Goal: Task Accomplishment & Management: Manage account settings

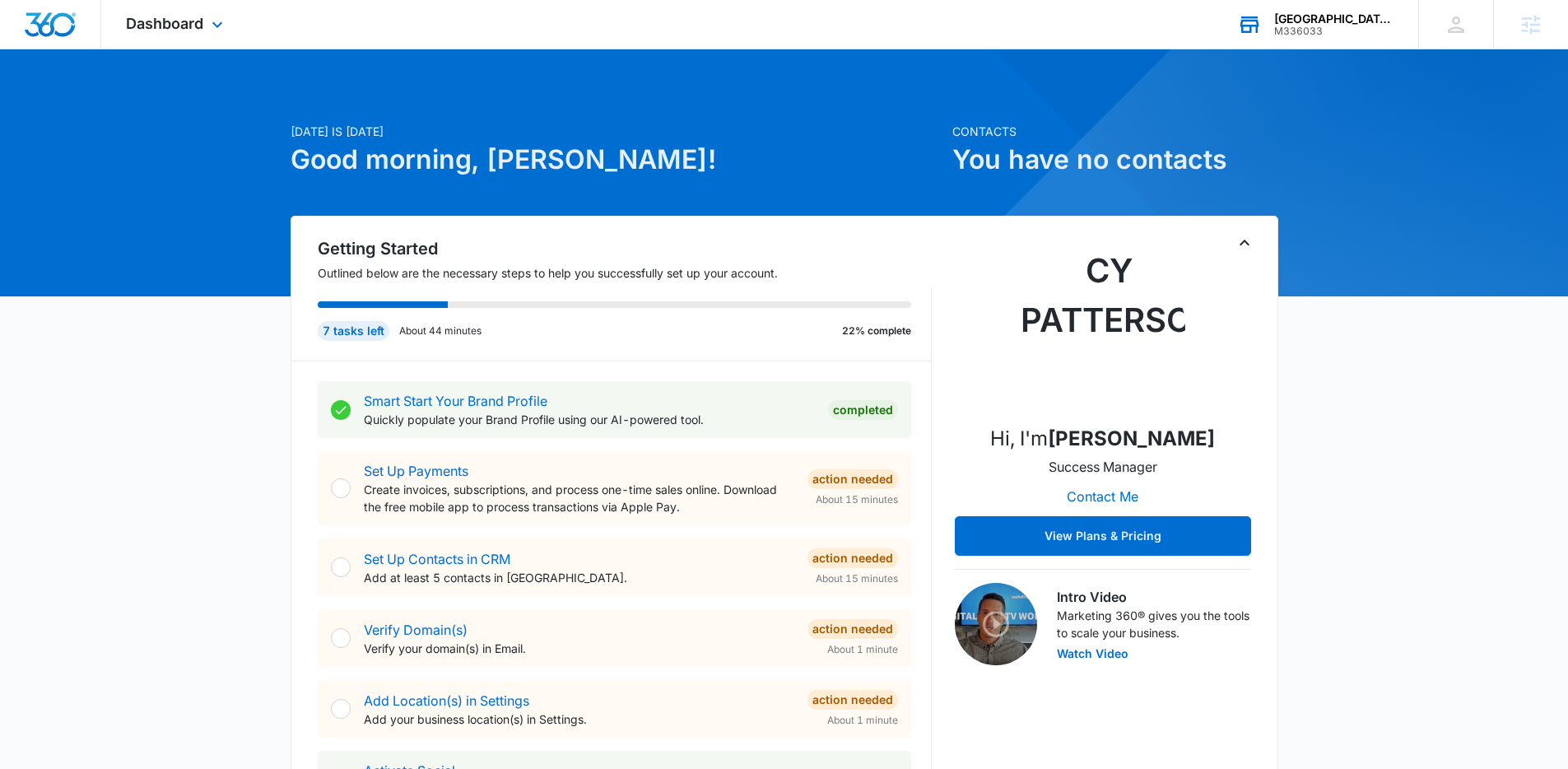
click at [1302, 18] on div "[GEOGRAPHIC_DATA] Electric" at bounding box center [1334, 19] width 120 height 13
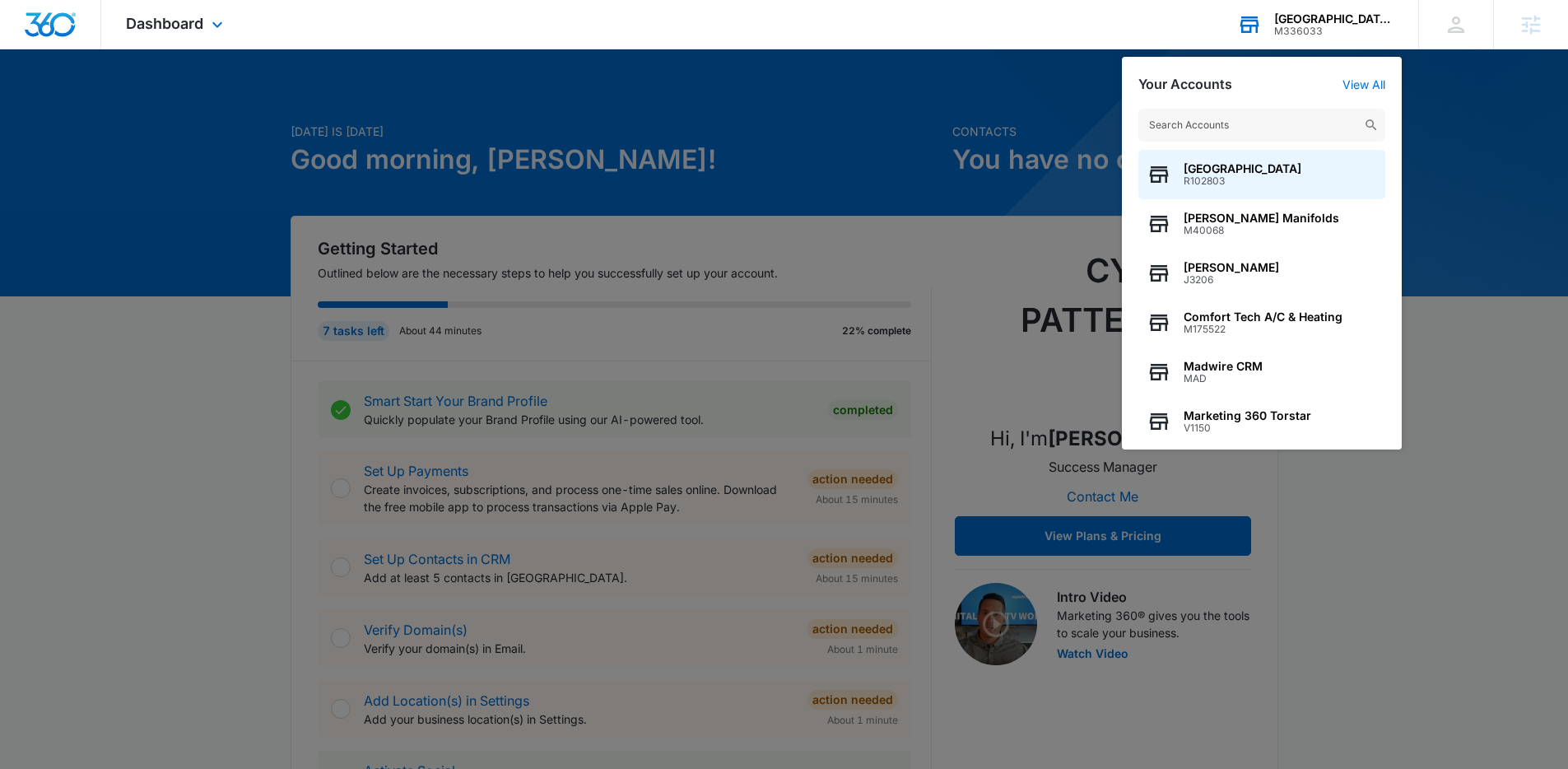
click at [1260, 131] on input "text" at bounding box center [1261, 124] width 247 height 32
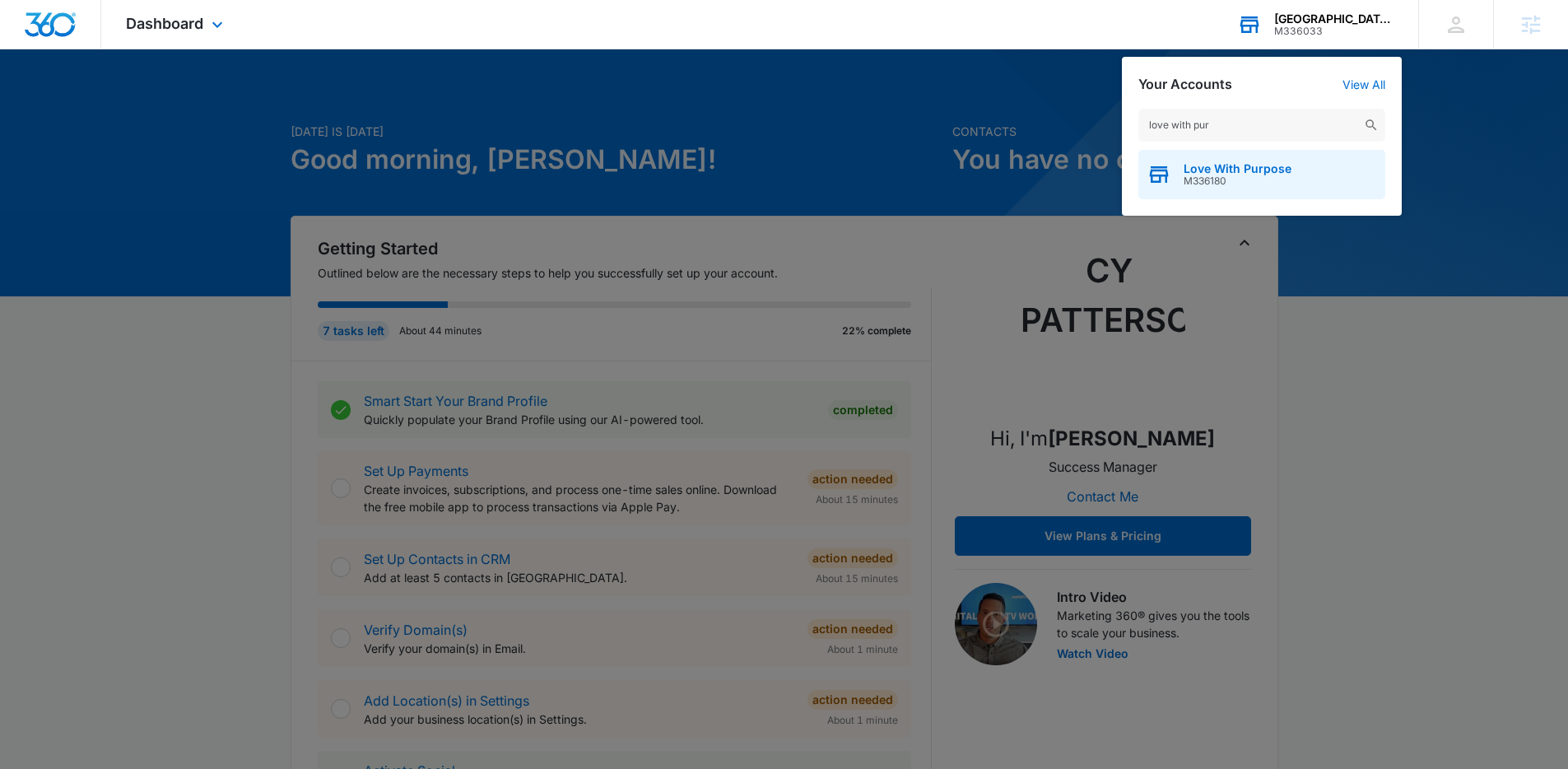
type input "love with pur"
click at [1239, 165] on span "Love With Purpose" at bounding box center [1237, 168] width 108 height 13
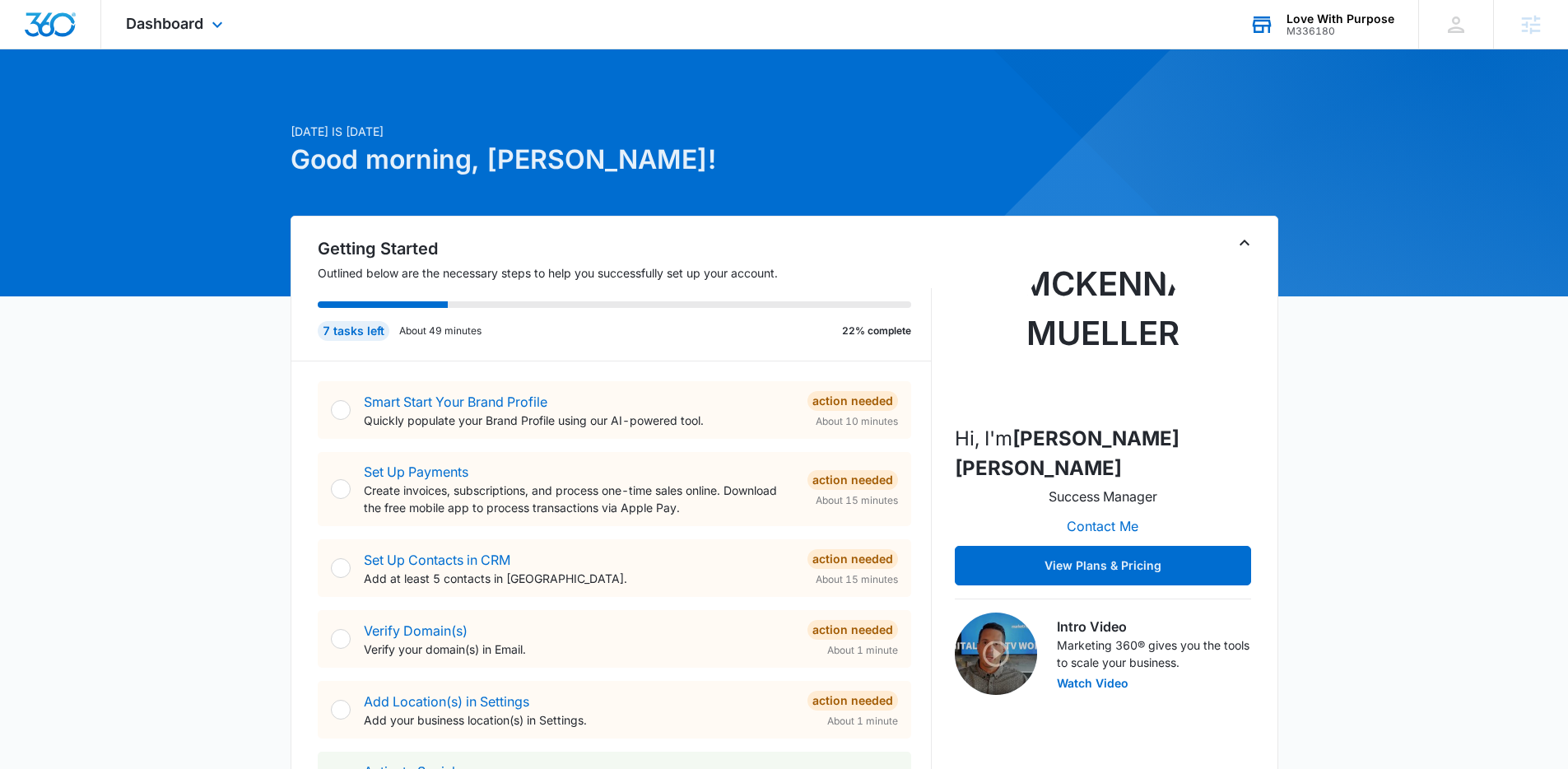
click at [459, 404] on link "Smart Start Your Brand Profile" at bounding box center [456, 402] width 183 height 17
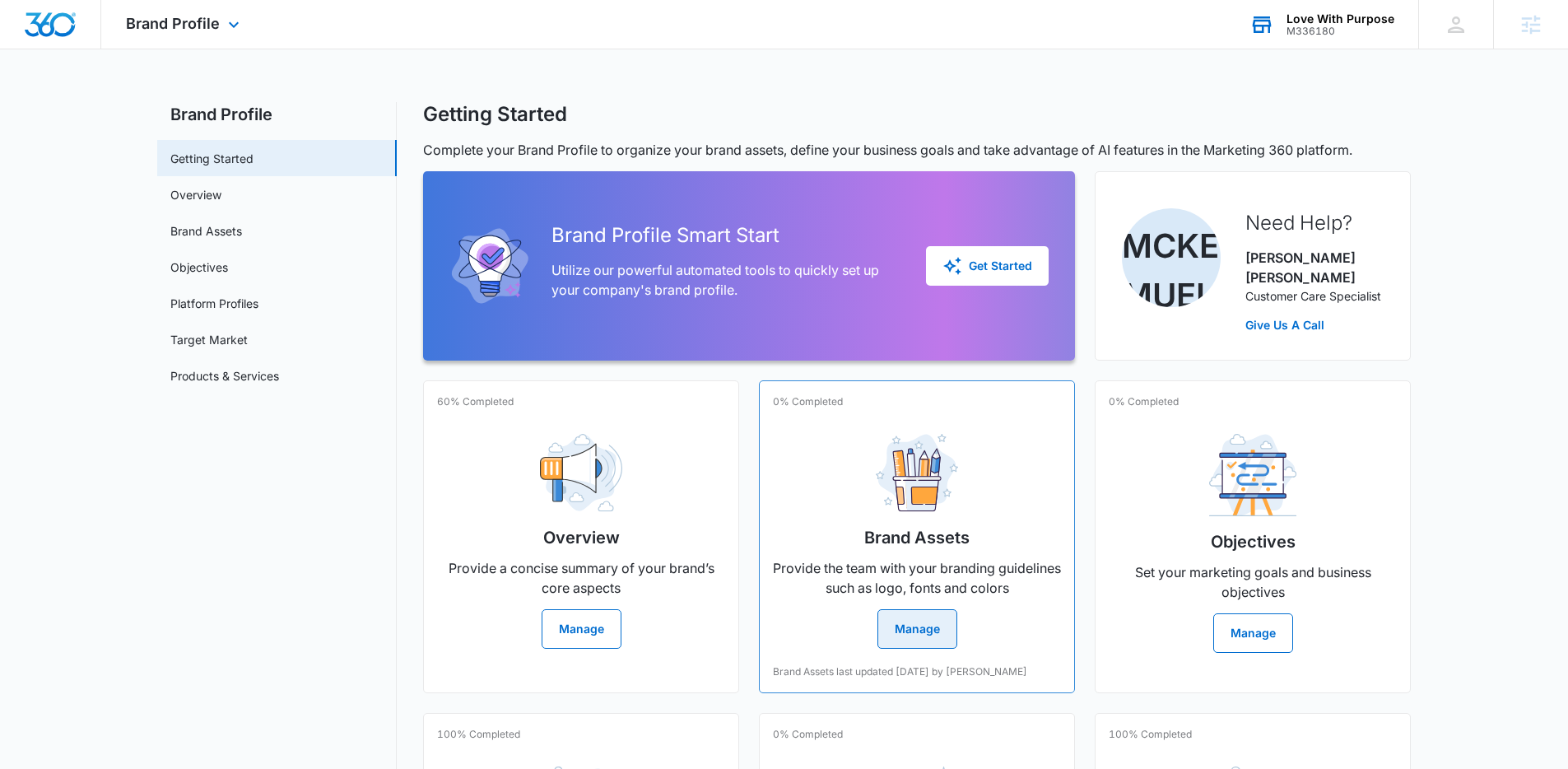
click at [936, 558] on p "Provide the team with your branding guidelines such as logo, fonts and colors" at bounding box center [916, 578] width 288 height 39
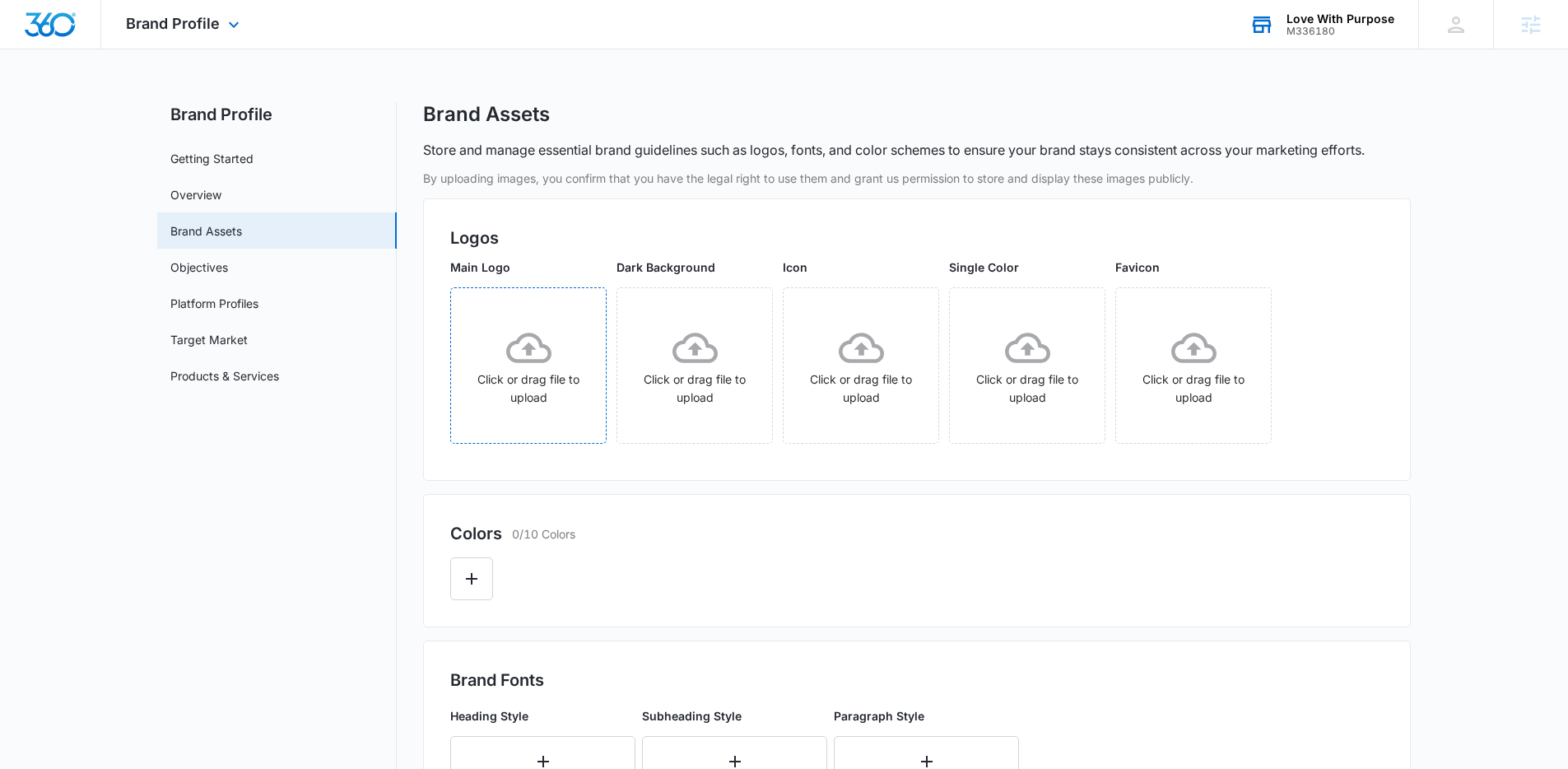
click at [560, 370] on div "Click or drag file to upload" at bounding box center [528, 365] width 155 height 82
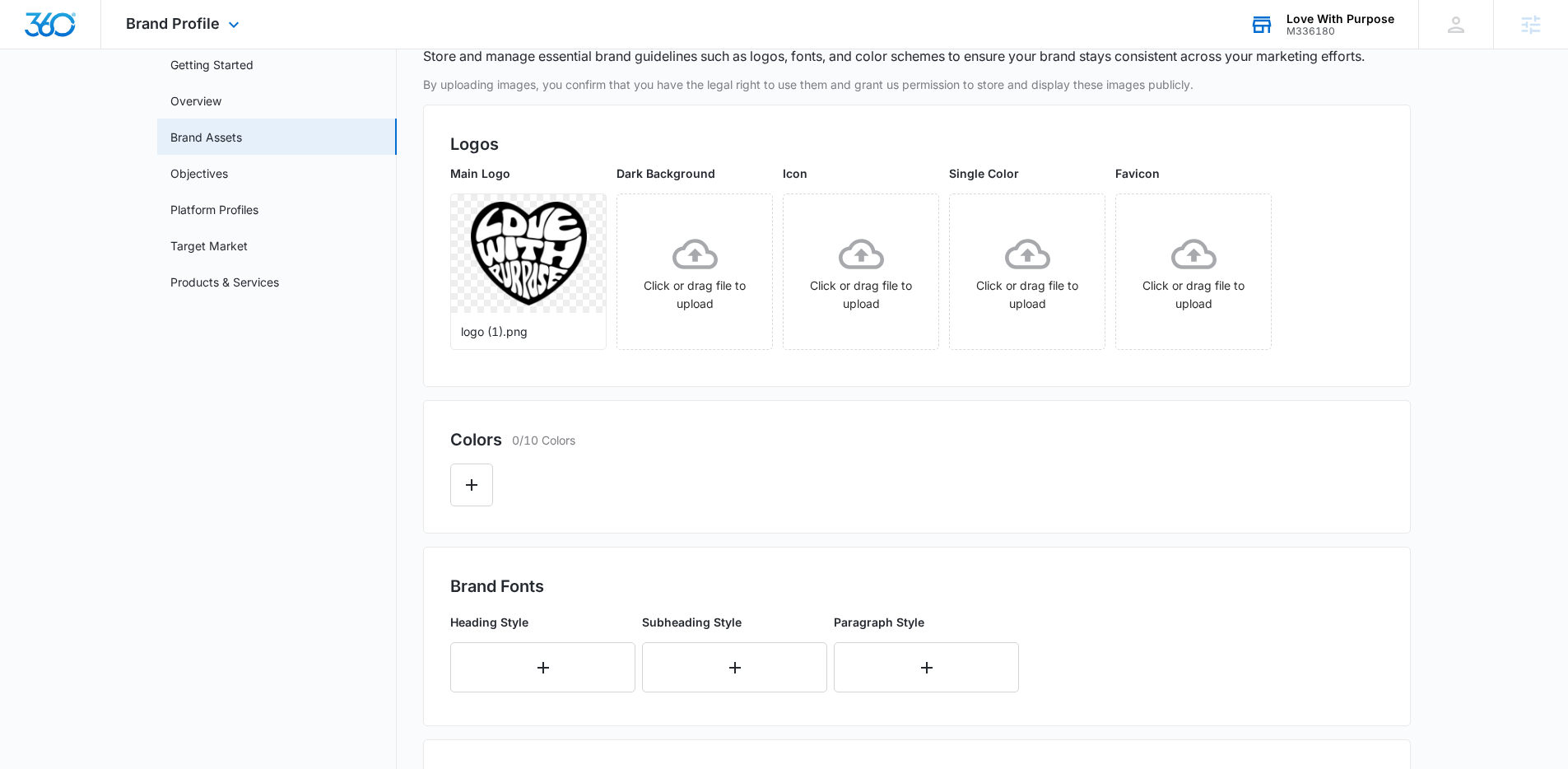
scroll to position [95, 0]
click at [465, 475] on icon "Edit Color" at bounding box center [471, 484] width 20 height 20
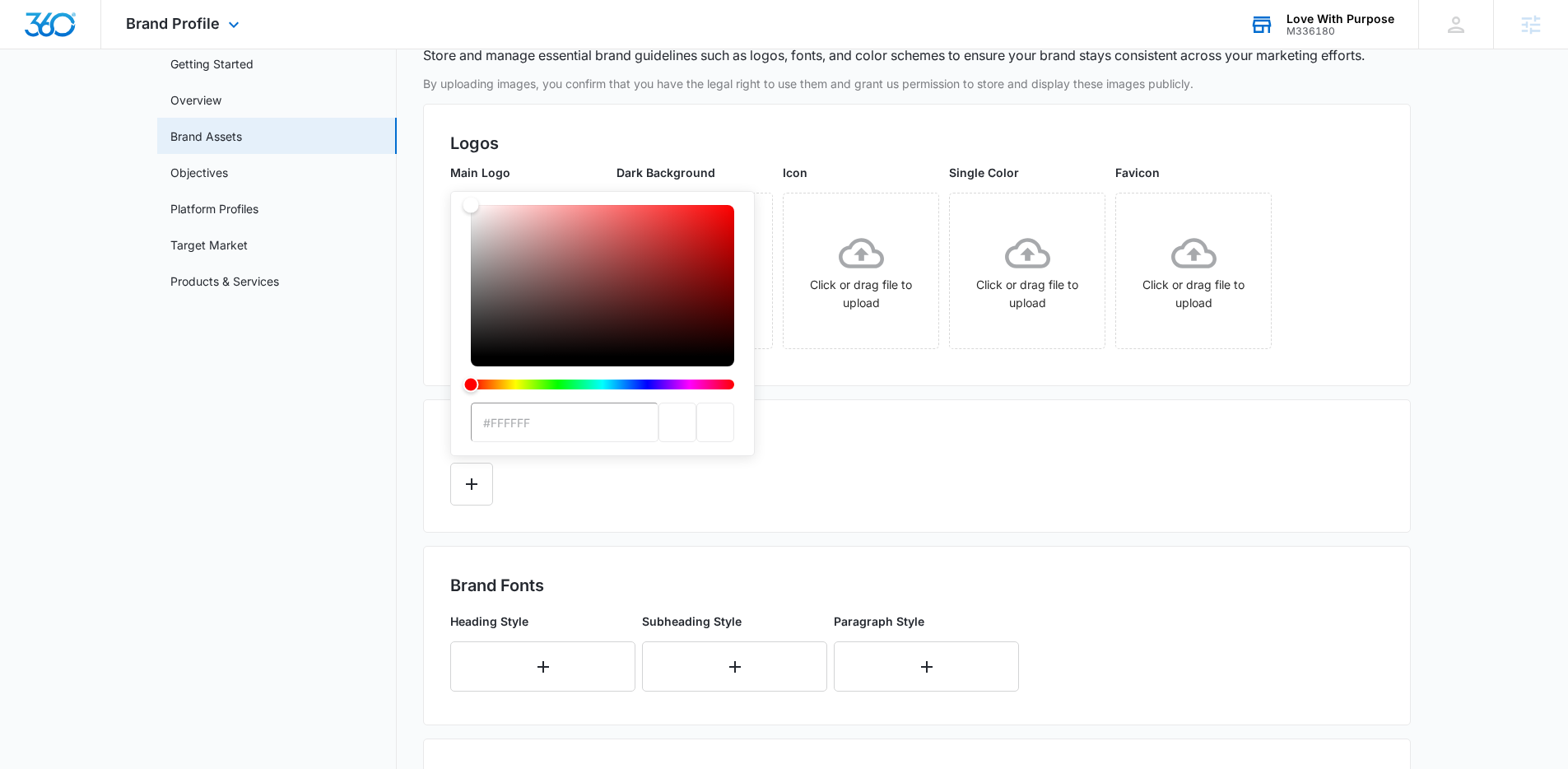
type input "#000000"
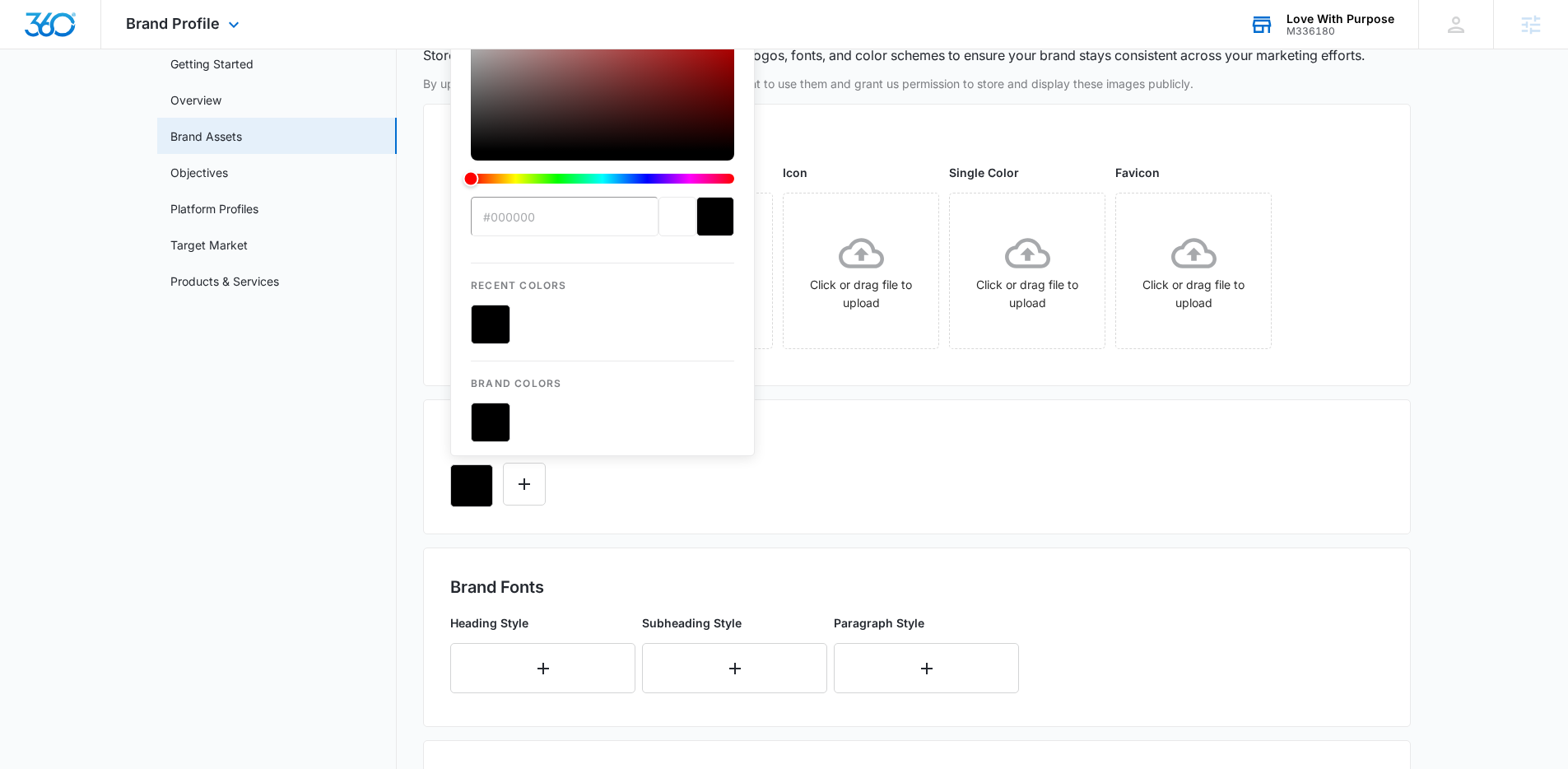
click at [805, 417] on div "Colors 1/10 Colors #000000 Recent Colors Brand Colors" at bounding box center [916, 466] width 987 height 135
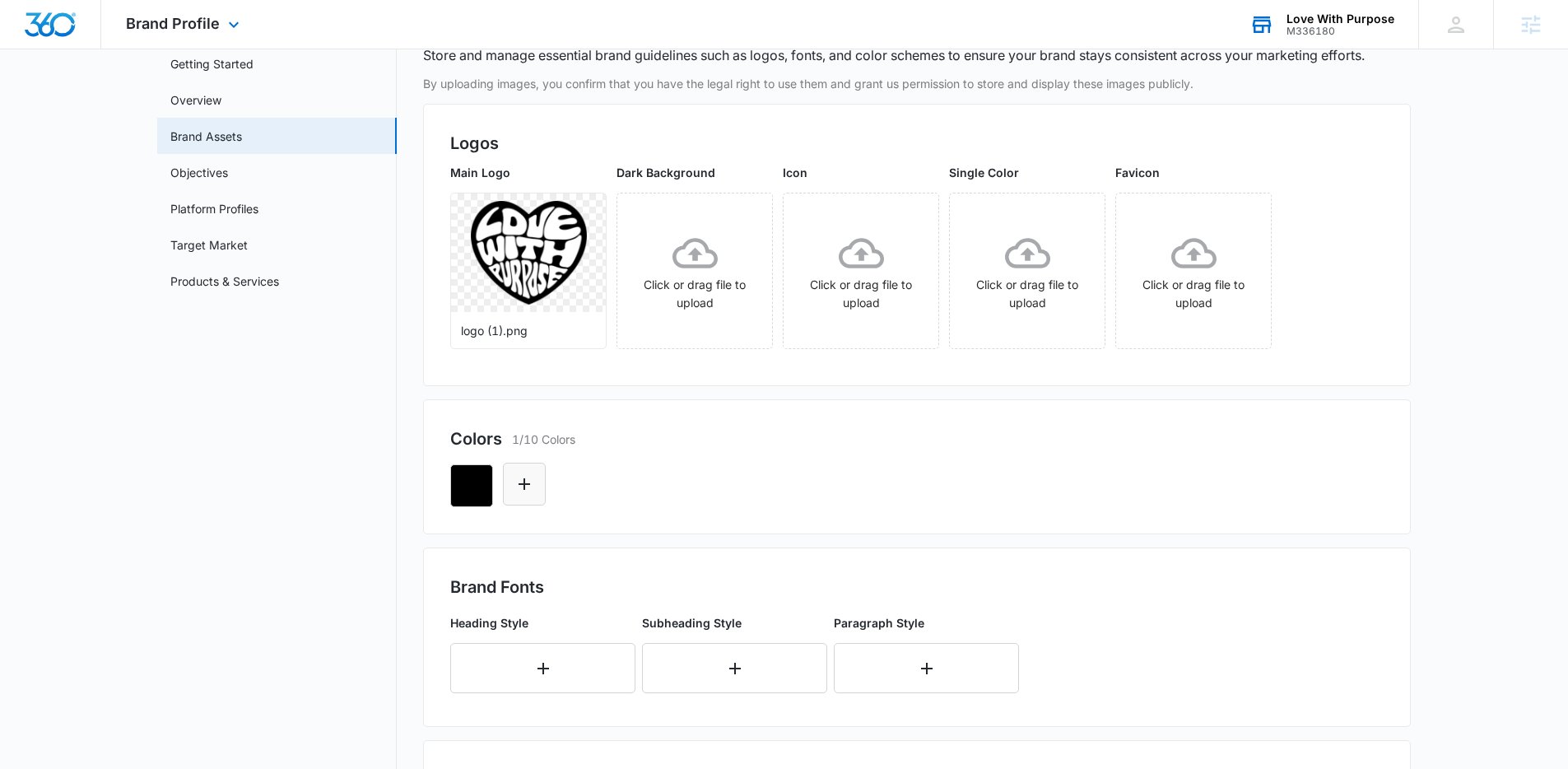
click at [528, 493] on icon "Edit Color" at bounding box center [525, 484] width 20 height 20
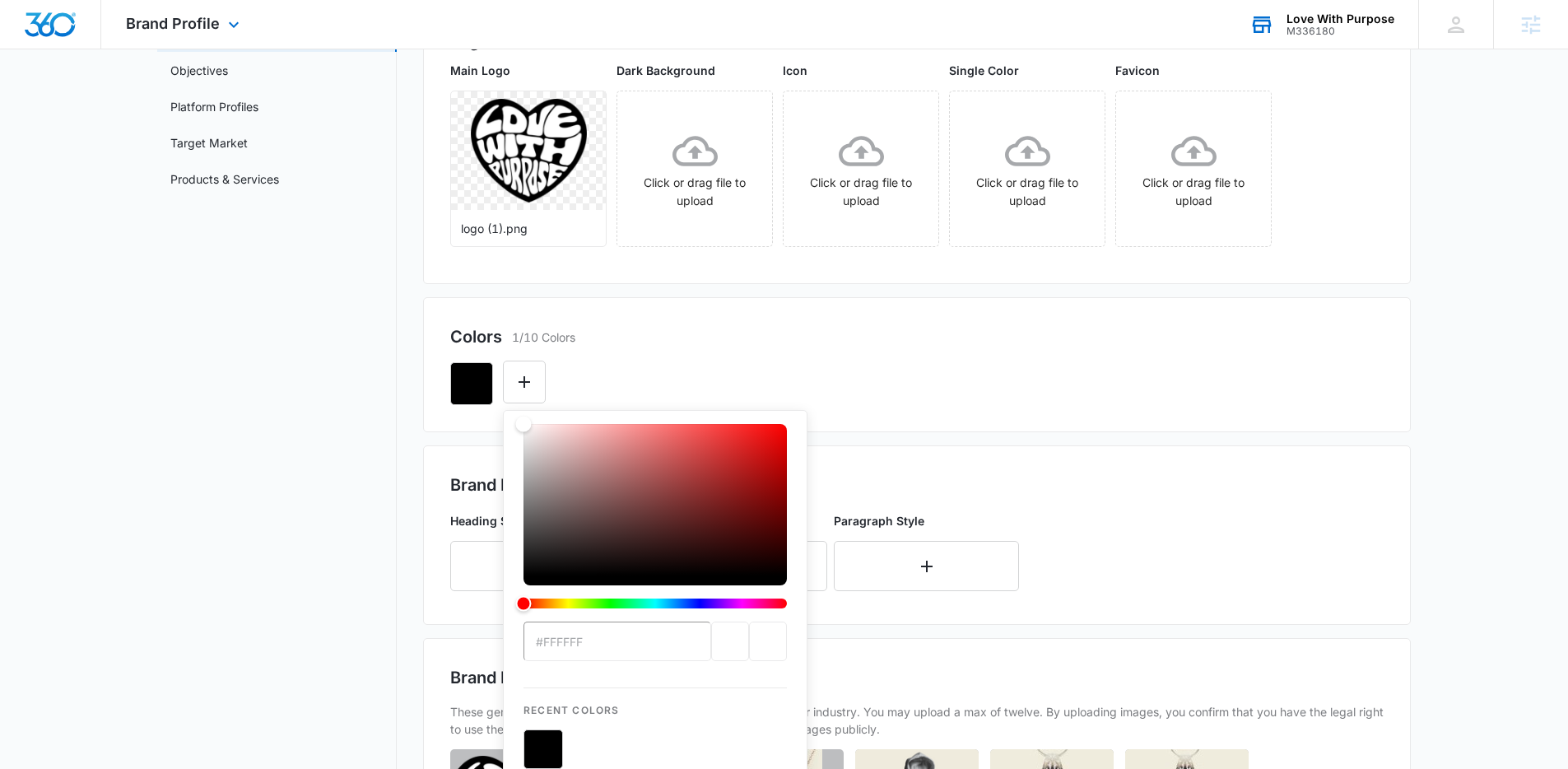
scroll to position [372, 0]
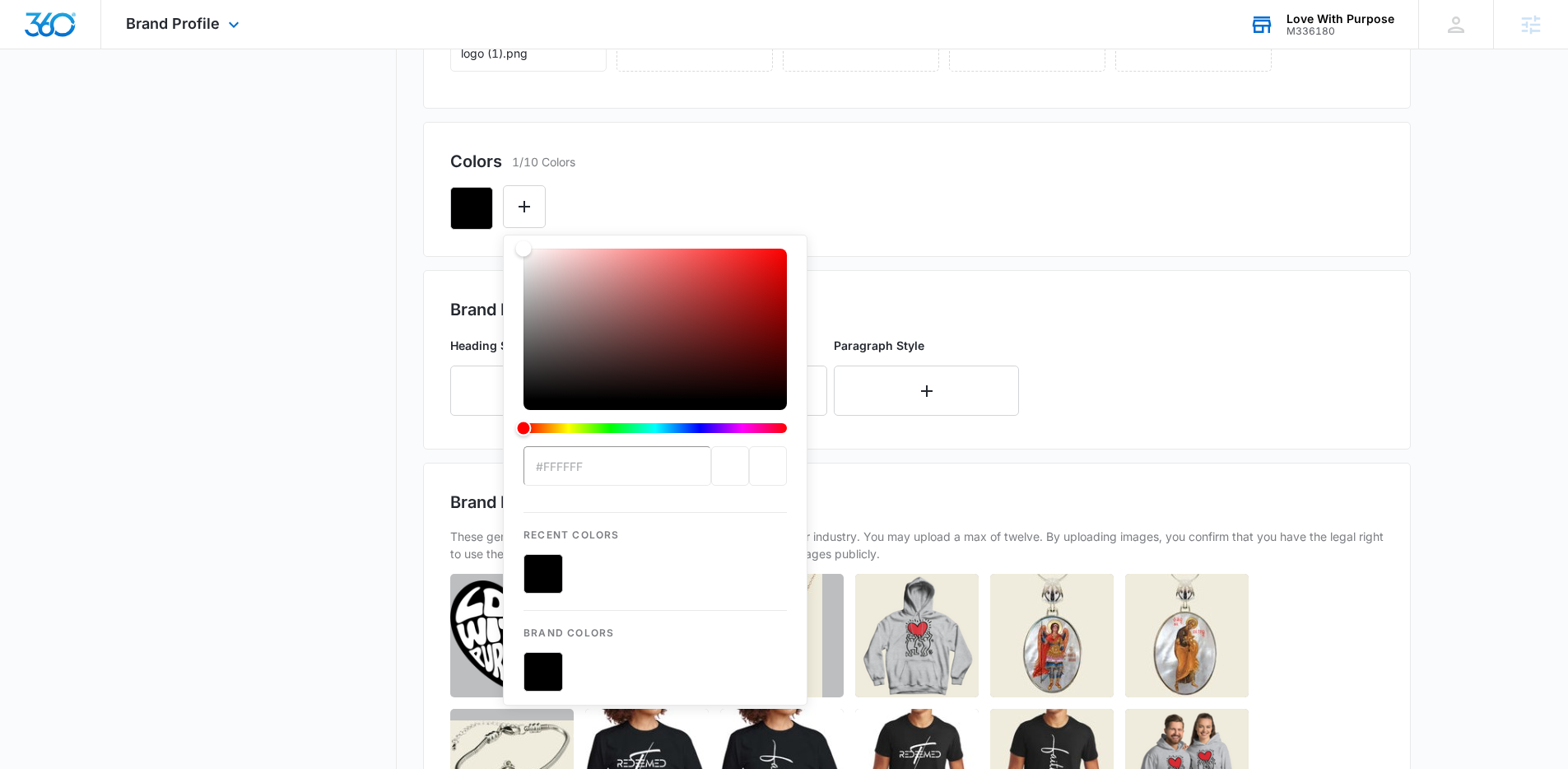
click at [906, 169] on div "Colors 1/10 Colors" at bounding box center [916, 160] width 933 height 25
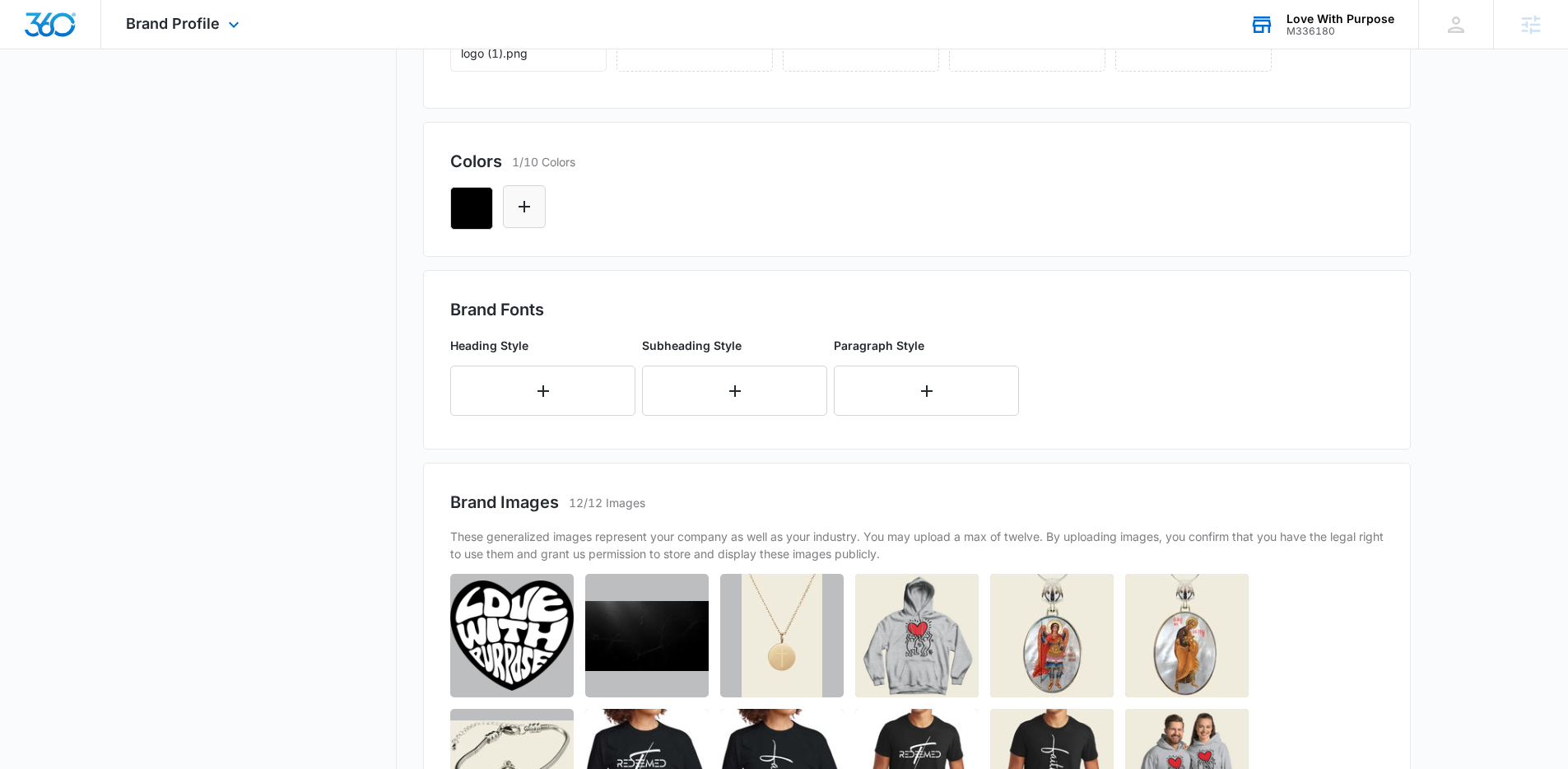
click at [523, 213] on icon "Edit Color" at bounding box center [525, 207] width 20 height 20
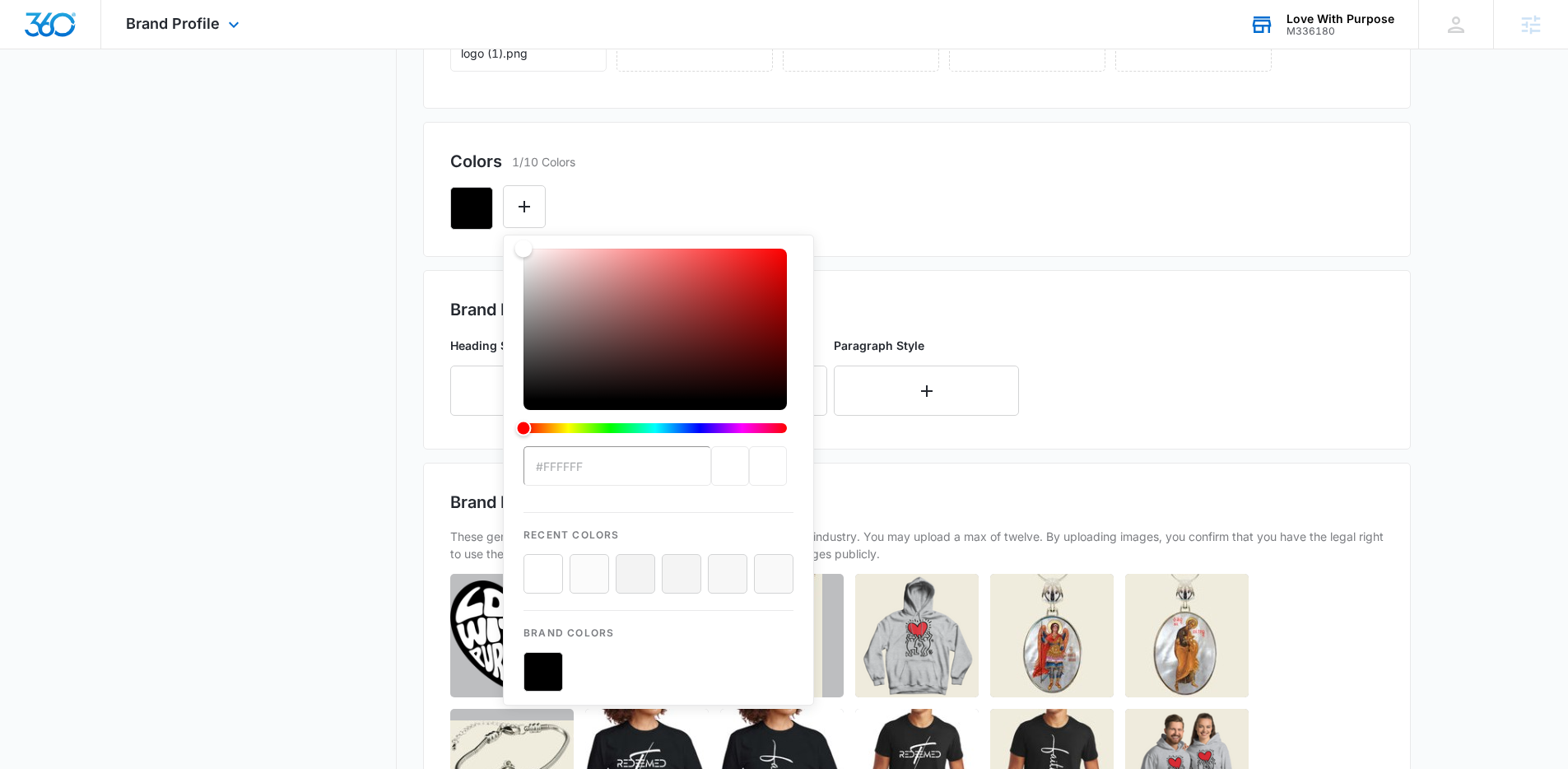
drag, startPoint x: 524, startPoint y: 251, endPoint x: 520, endPoint y: 240, distance: 11.7
click at [520, 240] on div "Color" at bounding box center [524, 249] width 18 height 18
click at [642, 190] on div "#FFFFFF Recent Colors Brand Colors" at bounding box center [916, 201] width 933 height 56
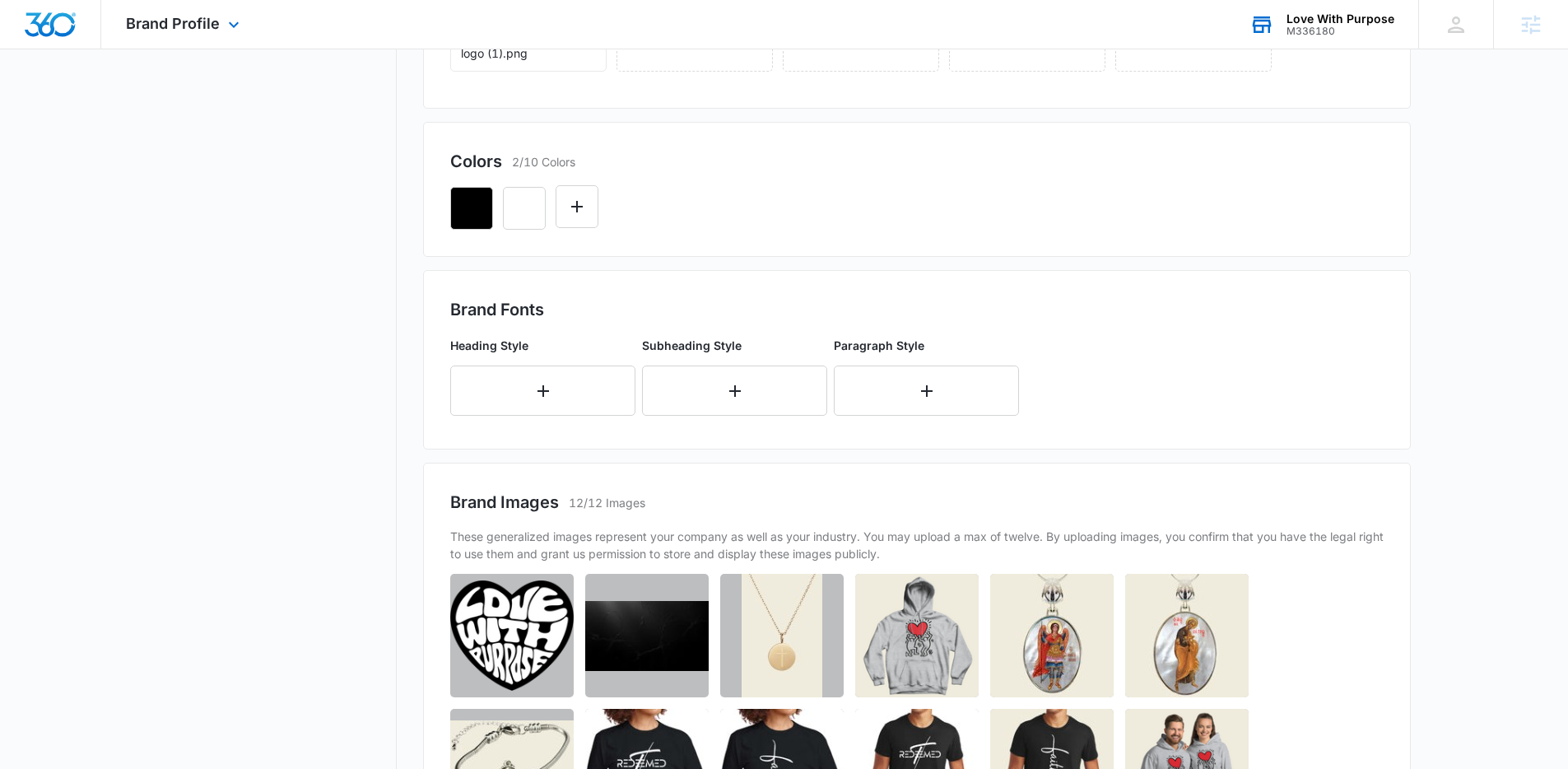
click at [779, 166] on div "Colors 2/10 Colors" at bounding box center [916, 160] width 933 height 25
click at [564, 387] on button "button" at bounding box center [542, 390] width 185 height 50
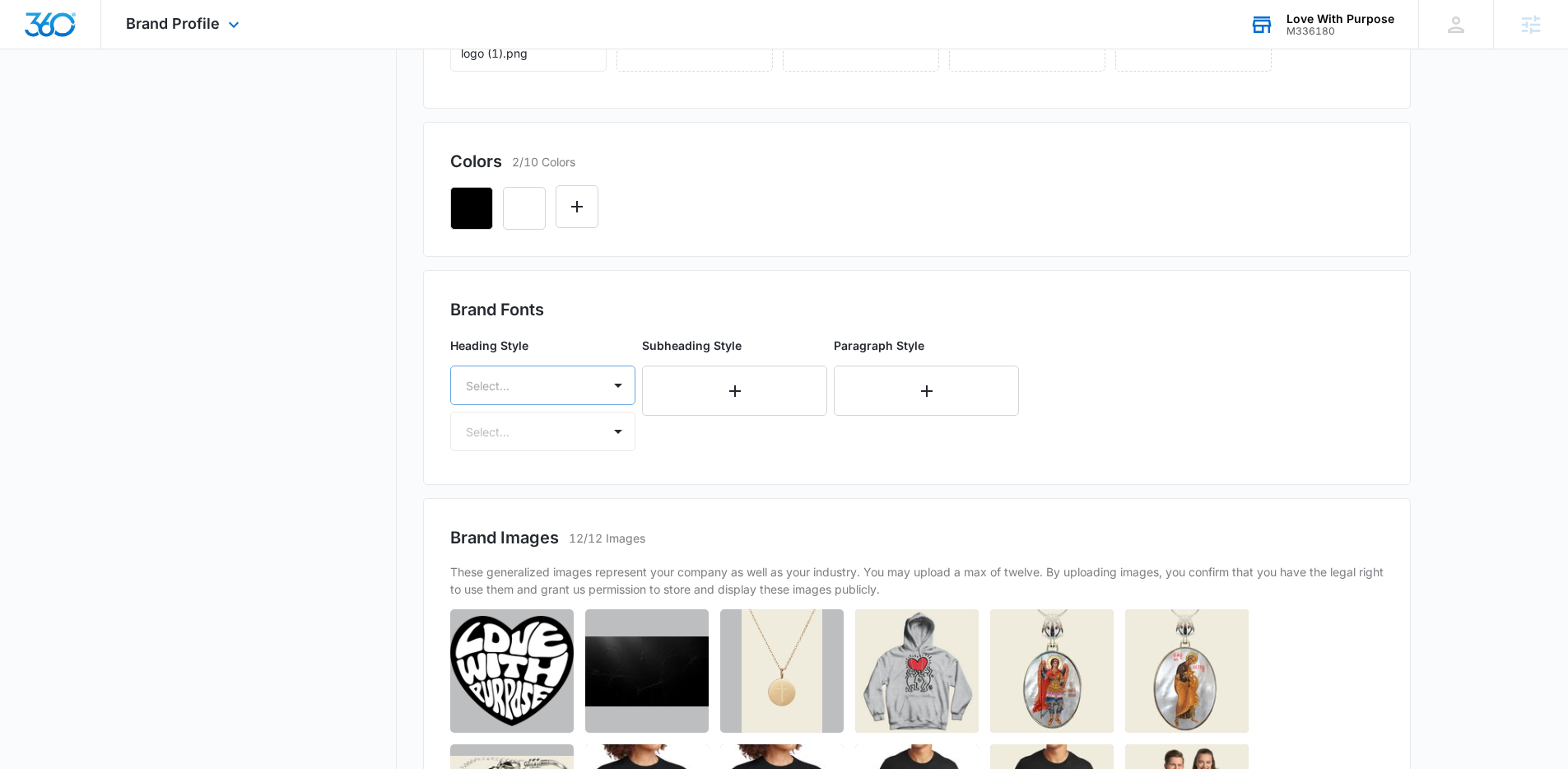
click at [559, 381] on div at bounding box center [523, 385] width 114 height 21
type input "h"
type input "d"
type input "ope"
click at [549, 449] on p "Open Sans" at bounding box center [540, 443] width 143 height 18
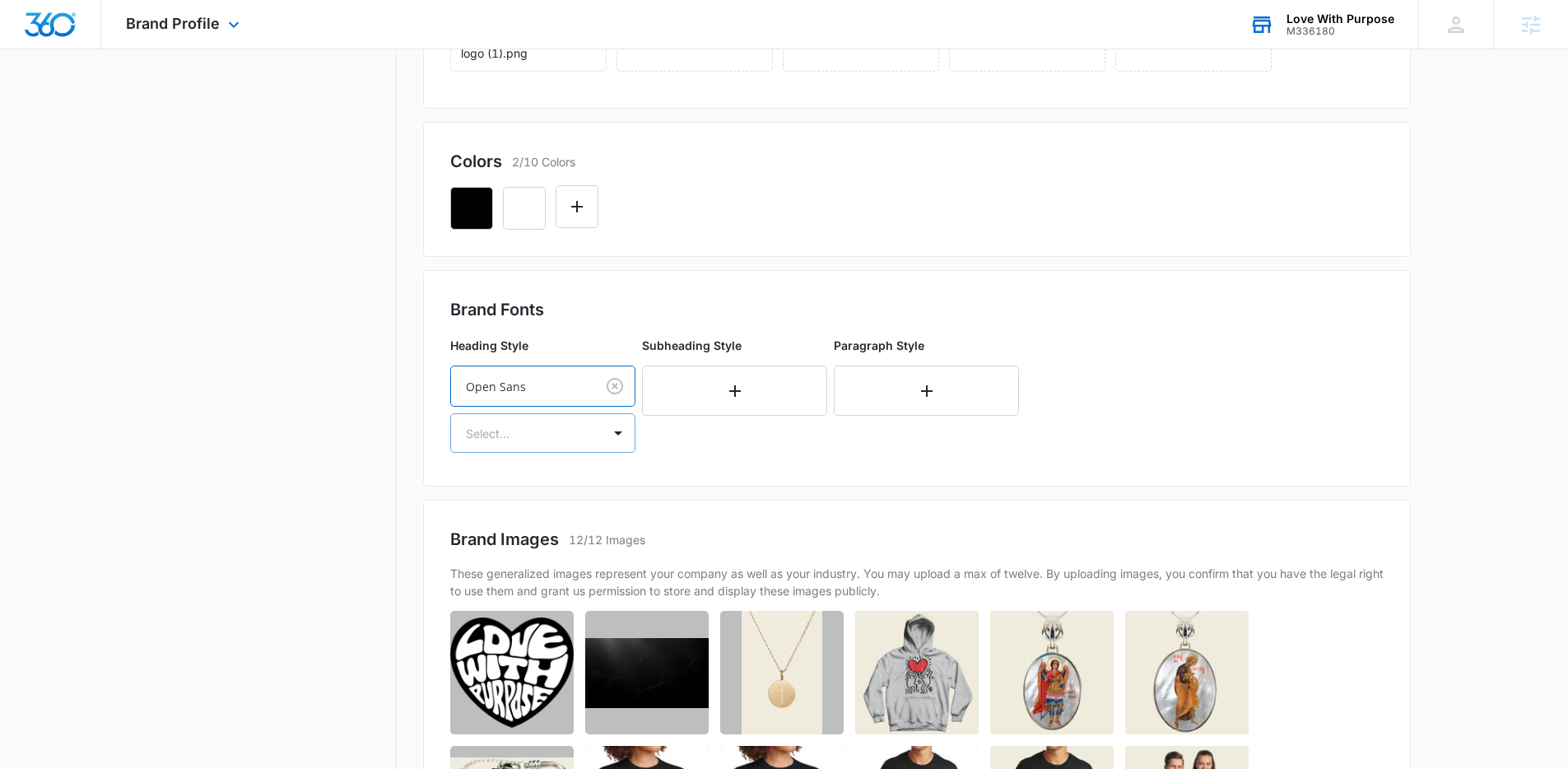
click at [552, 443] on div "Select..." at bounding box center [526, 433] width 151 height 37
click at [494, 521] on p "Bold" at bounding box center [540, 522] width 143 height 18
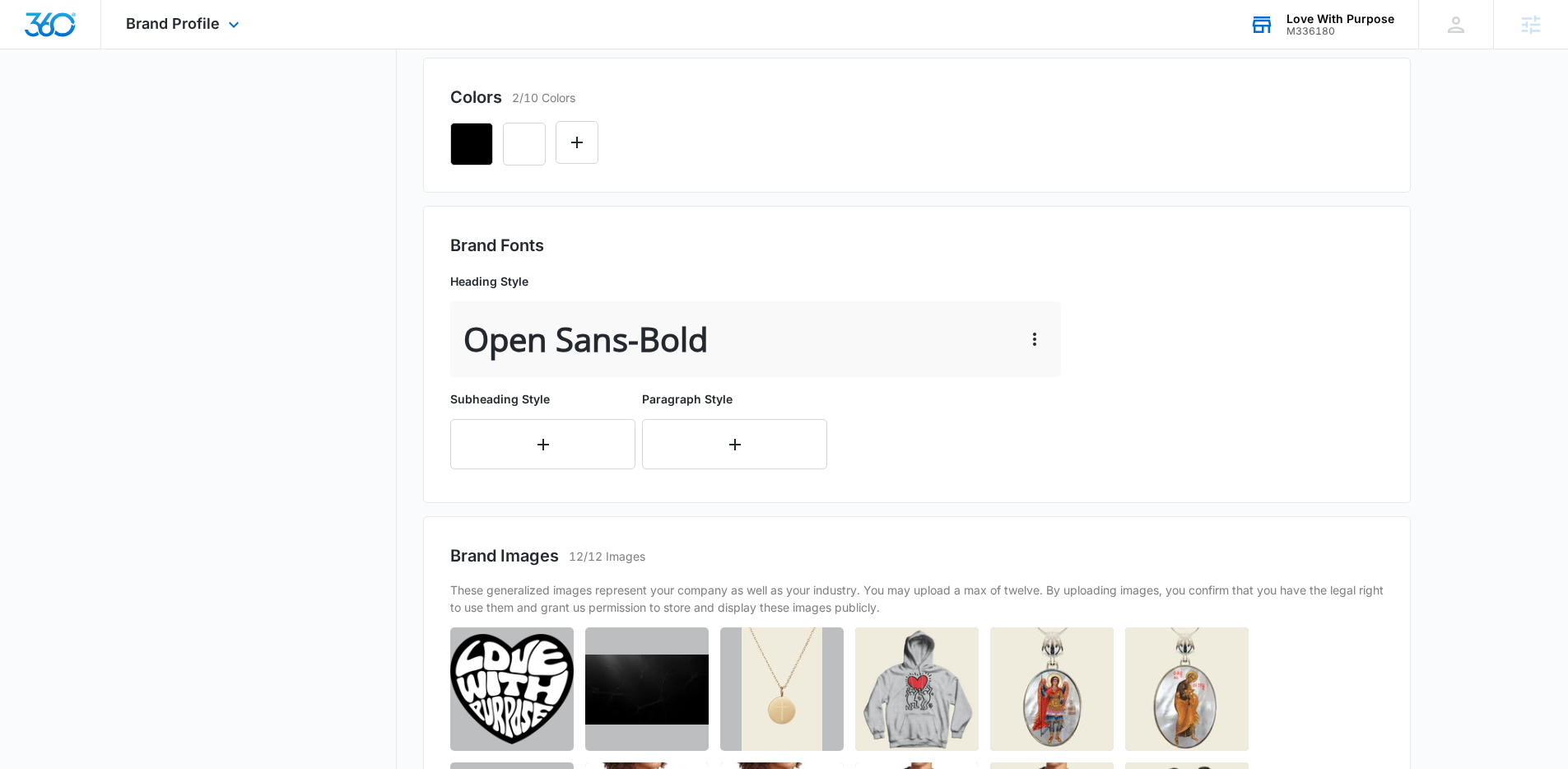
scroll to position [515, 0]
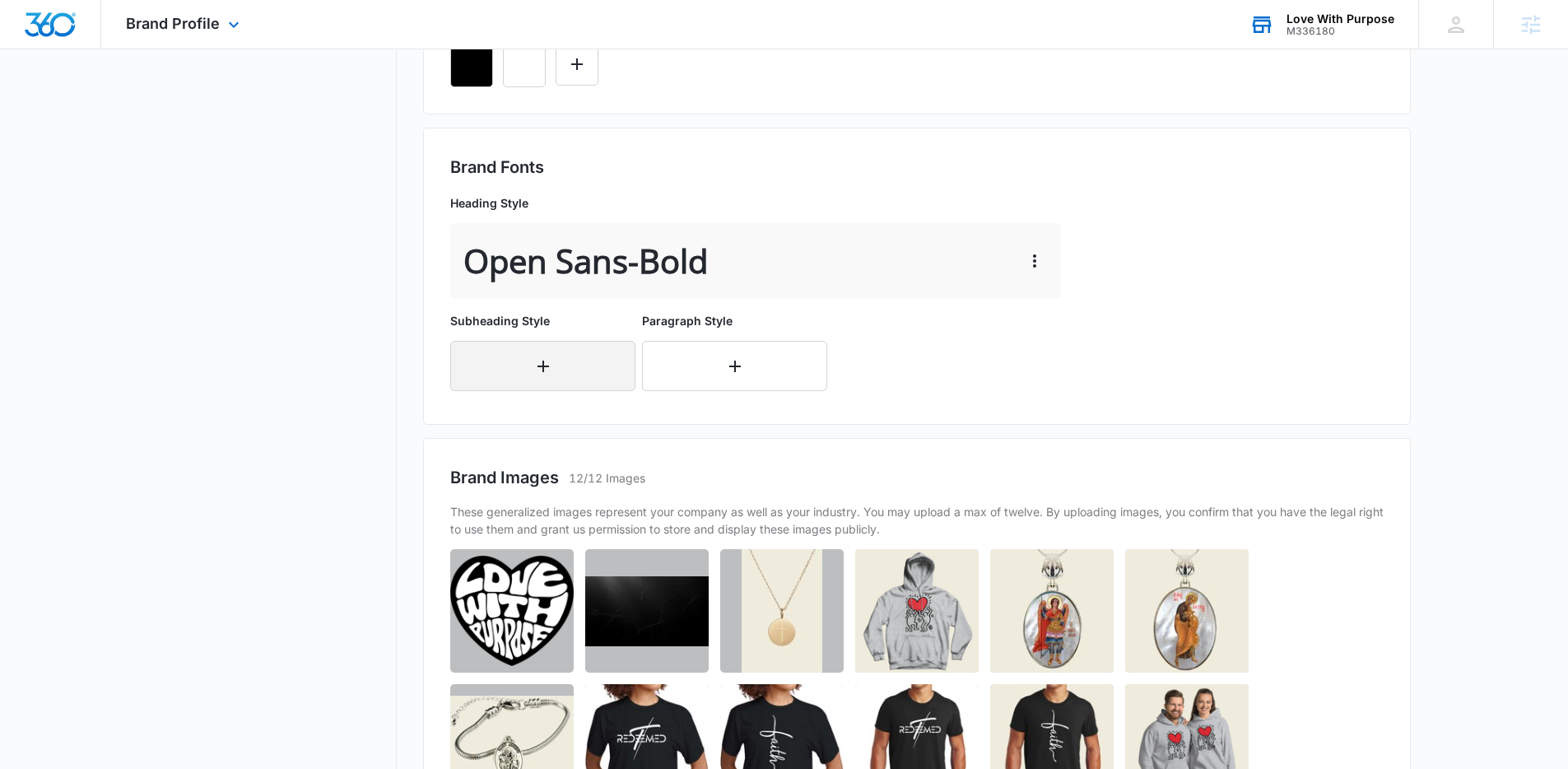
click at [534, 362] on icon "button" at bounding box center [543, 366] width 20 height 20
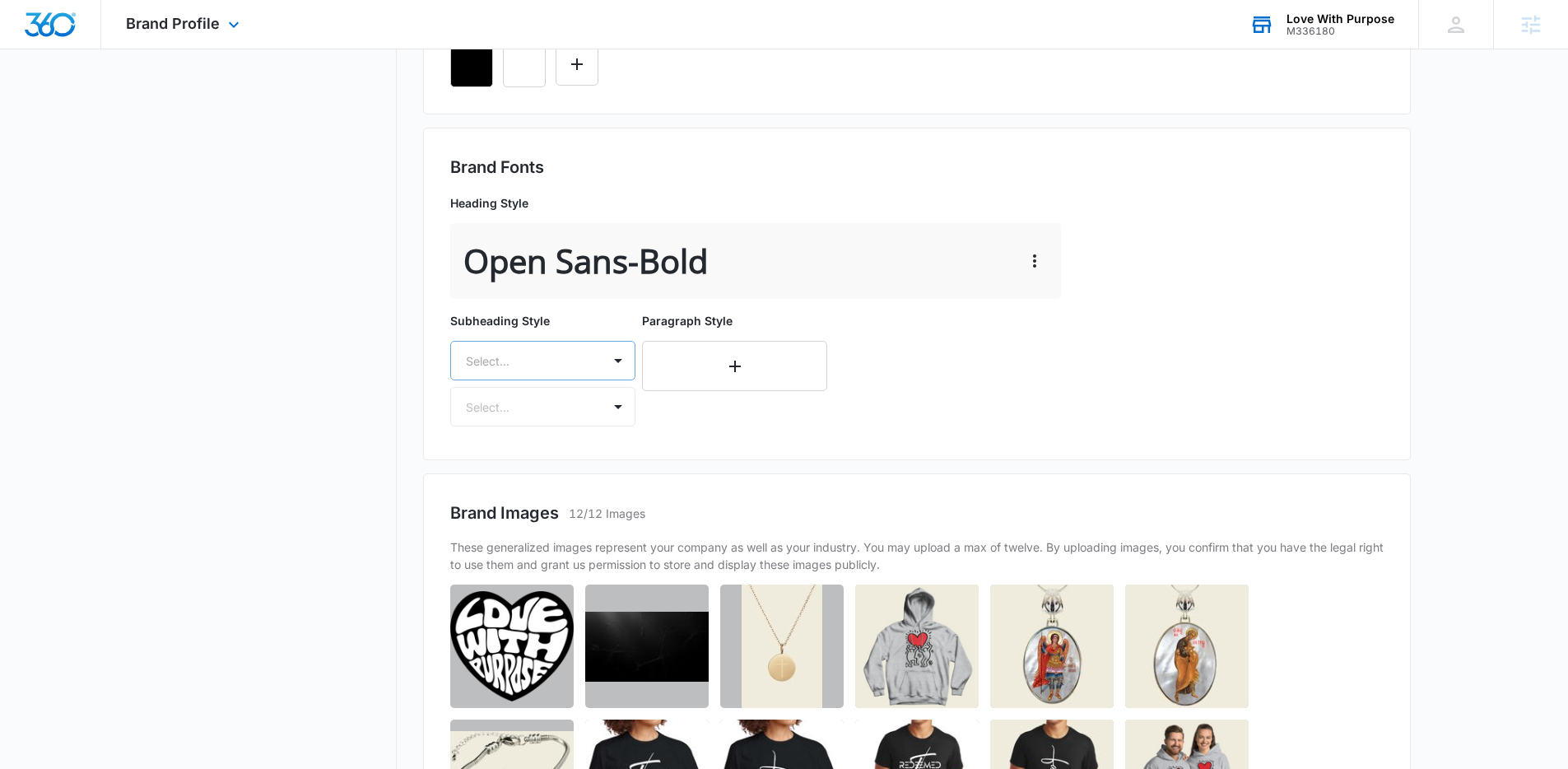
click at [559, 364] on div at bounding box center [523, 360] width 114 height 21
type input "open"
click at [529, 419] on p "Open Sans" at bounding box center [540, 418] width 143 height 18
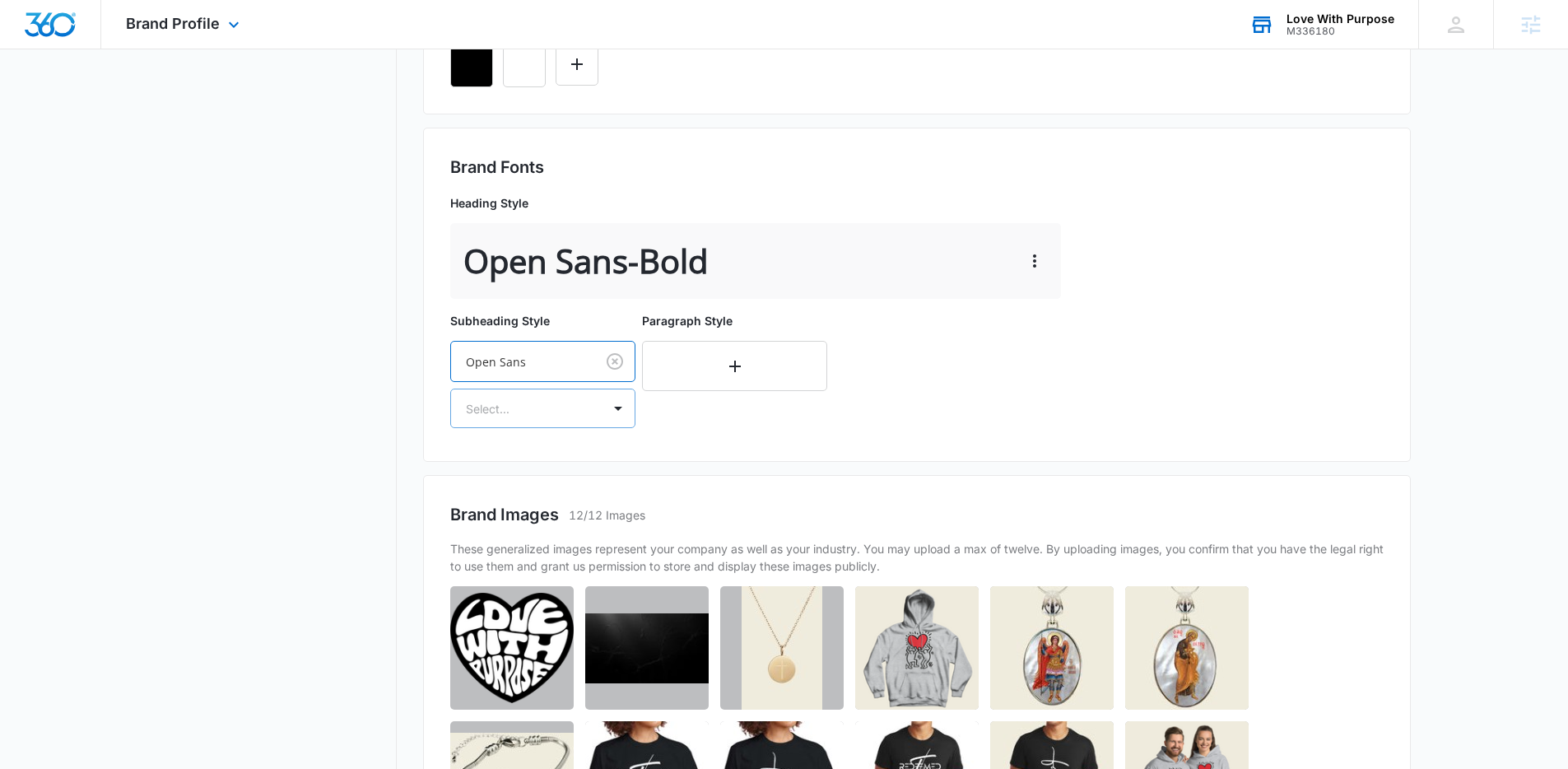
click at [527, 419] on div "Select..." at bounding box center [526, 409] width 151 height 37
click at [505, 461] on p "Regular" at bounding box center [540, 467] width 143 height 18
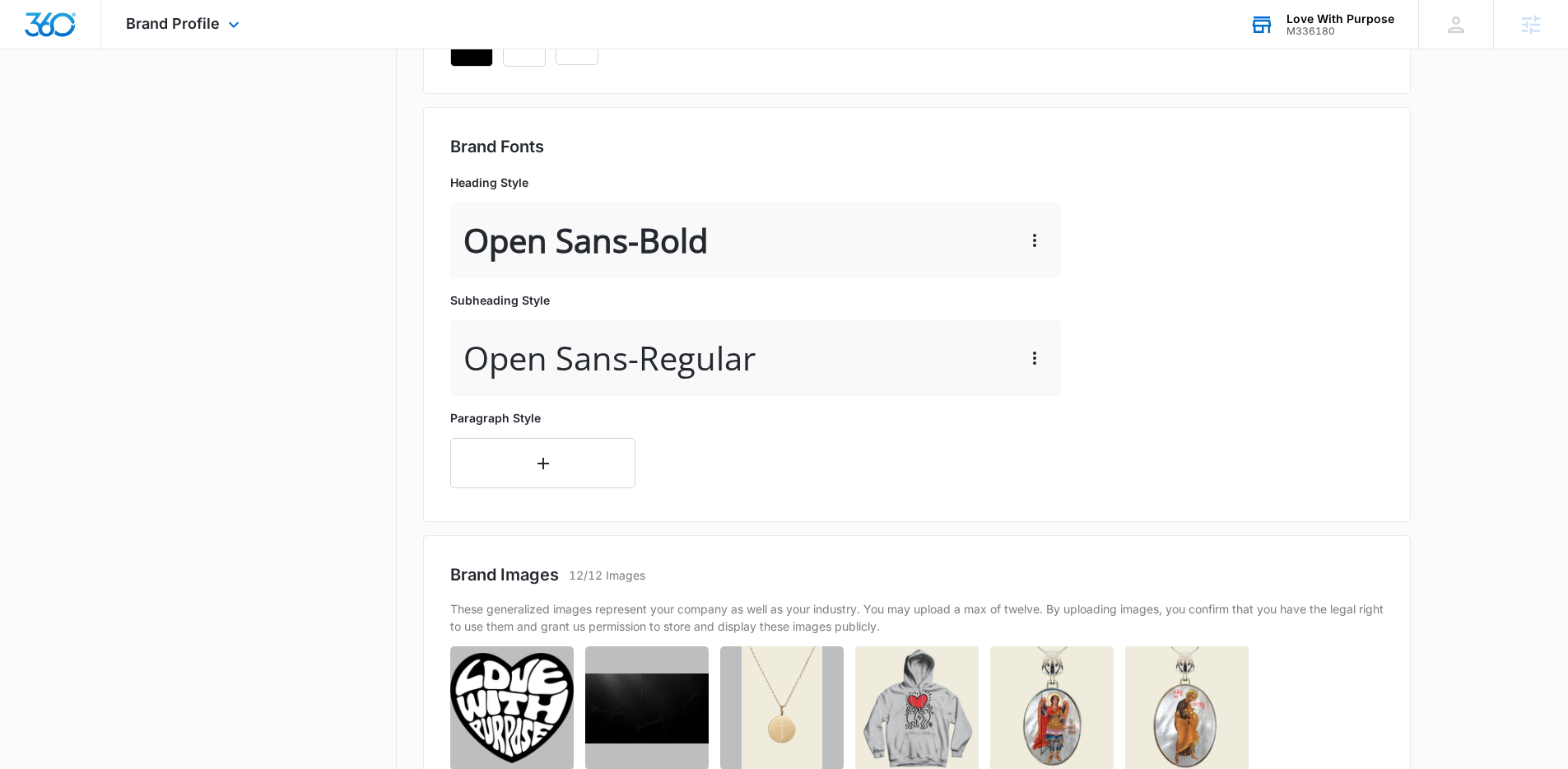
scroll to position [536, 0]
click at [549, 460] on icon "button" at bounding box center [543, 463] width 20 height 20
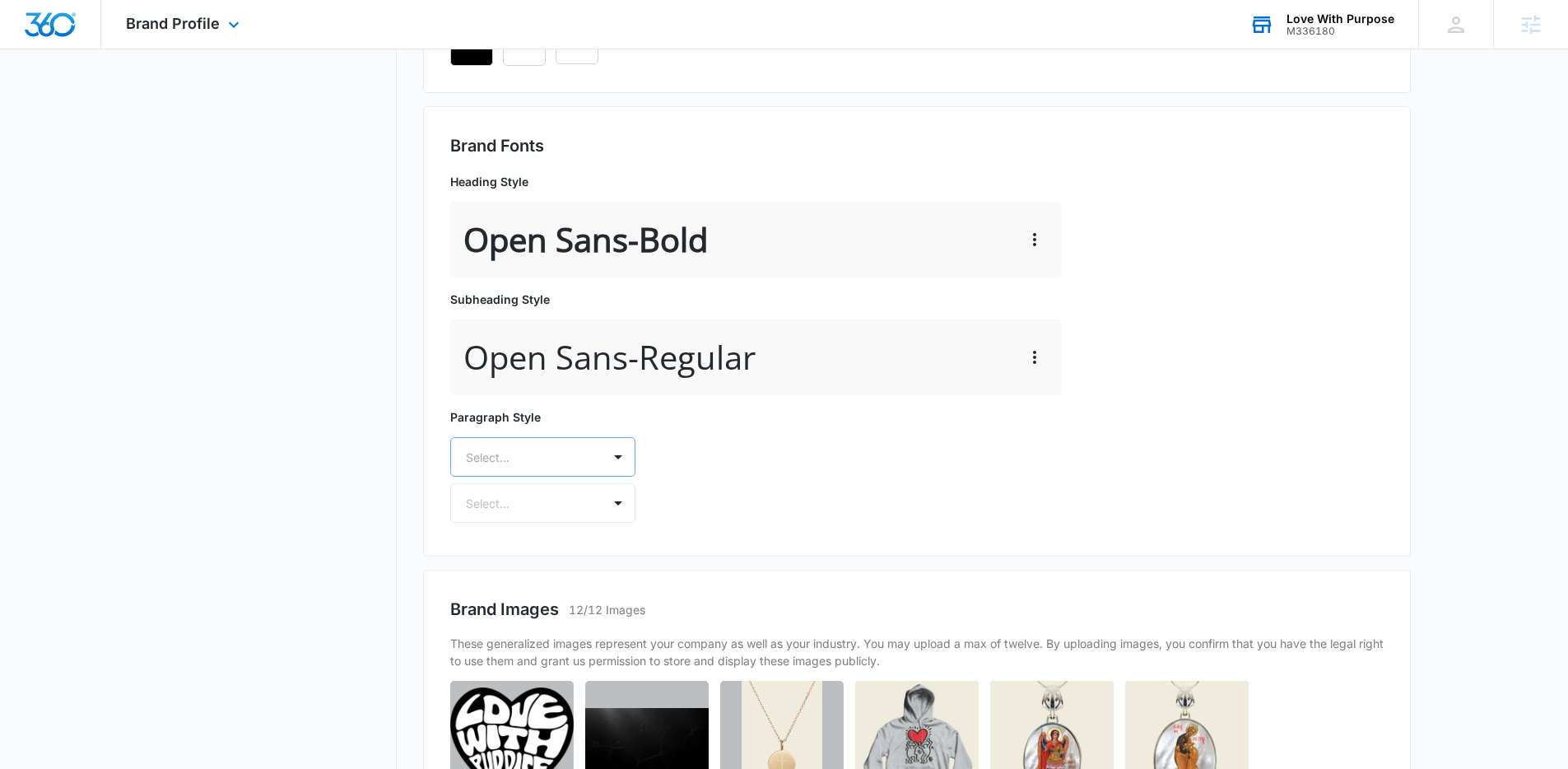
click at [531, 462] on div at bounding box center [523, 457] width 114 height 21
type input "open"
click at [537, 524] on div "Open Sans" at bounding box center [542, 514] width 185 height 31
click at [540, 513] on div at bounding box center [523, 504] width 114 height 21
click at [510, 568] on p "Regular" at bounding box center [540, 563] width 143 height 18
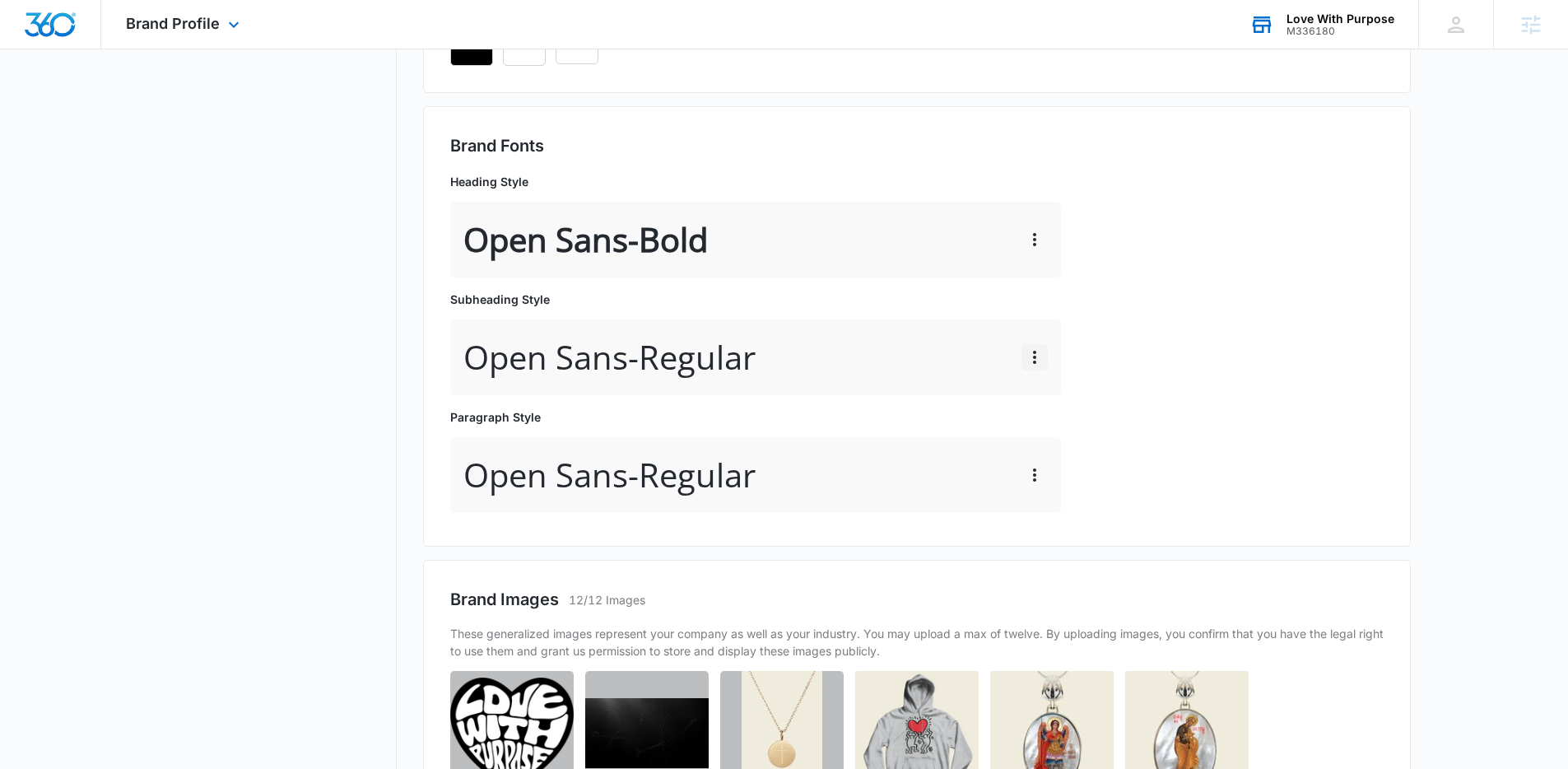
click at [1045, 348] on button "button" at bounding box center [1035, 356] width 27 height 27
click at [1066, 404] on div "Edit" at bounding box center [1058, 404] width 34 height 12
click at [1037, 362] on icon "button" at bounding box center [1035, 357] width 20 height 20
click at [1054, 403] on div "Edit" at bounding box center [1058, 404] width 34 height 12
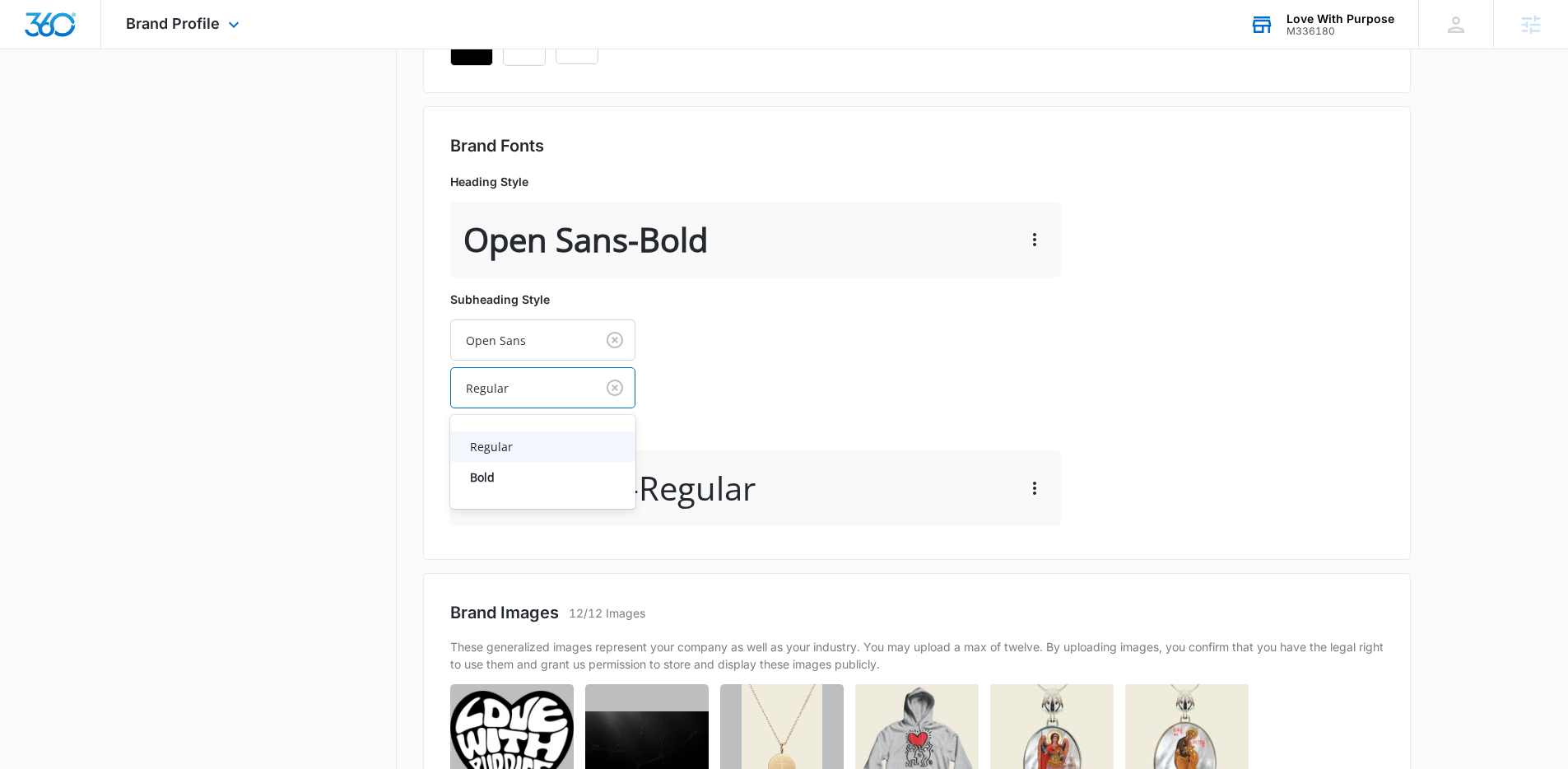
click at [522, 389] on div at bounding box center [520, 388] width 108 height 21
click at [515, 469] on p "Bold" at bounding box center [540, 478] width 143 height 18
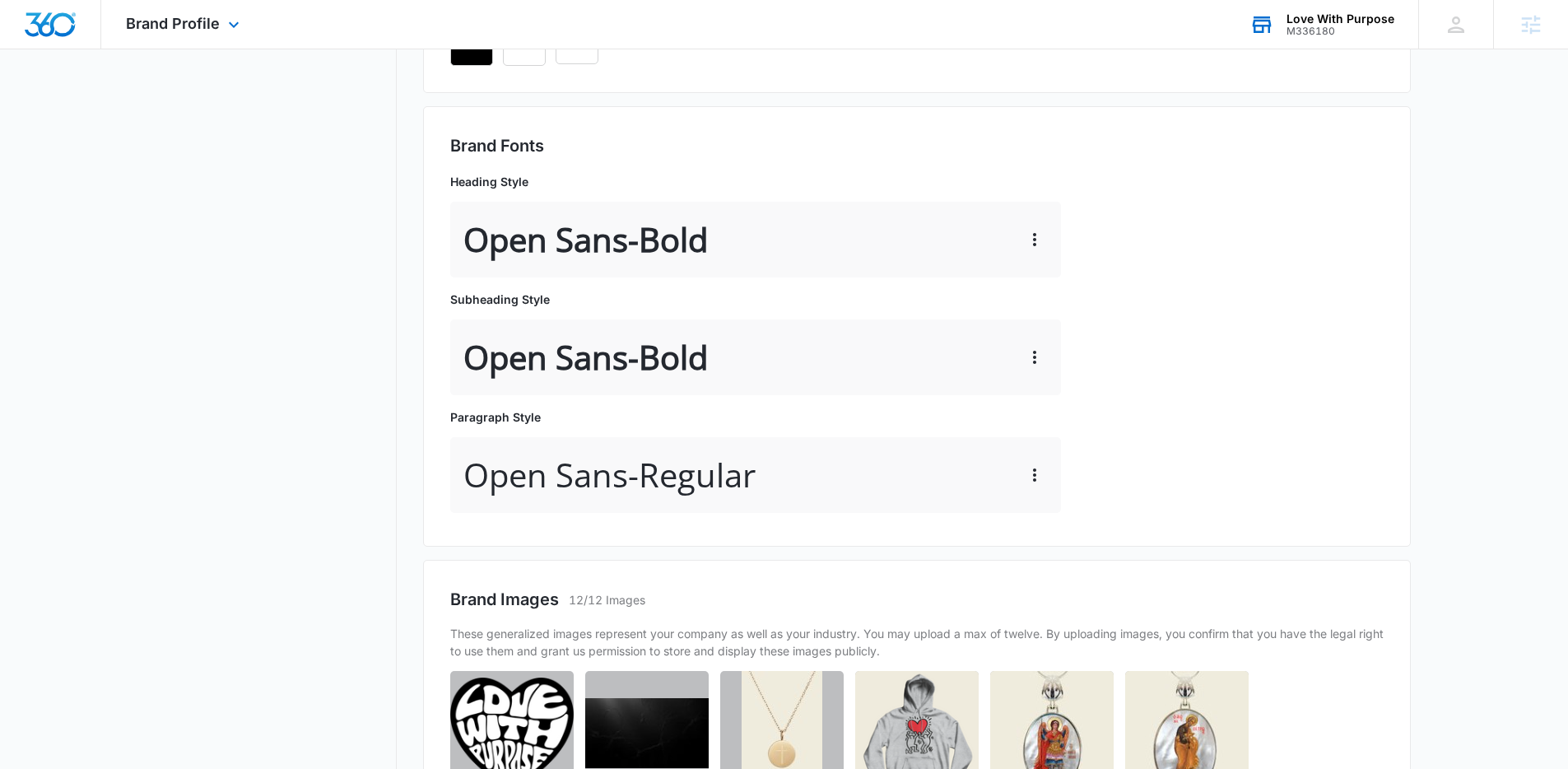
click at [1212, 327] on div "Brand Fonts Heading Style Open Sans - Bold Subheading Style Open Sans - Bold Pa…" at bounding box center [916, 326] width 933 height 386
click at [364, 449] on nav "Brand Profile Getting Started Overview Brand Assets Objectives Platform Profile…" at bounding box center [277, 350] width 239 height 1569
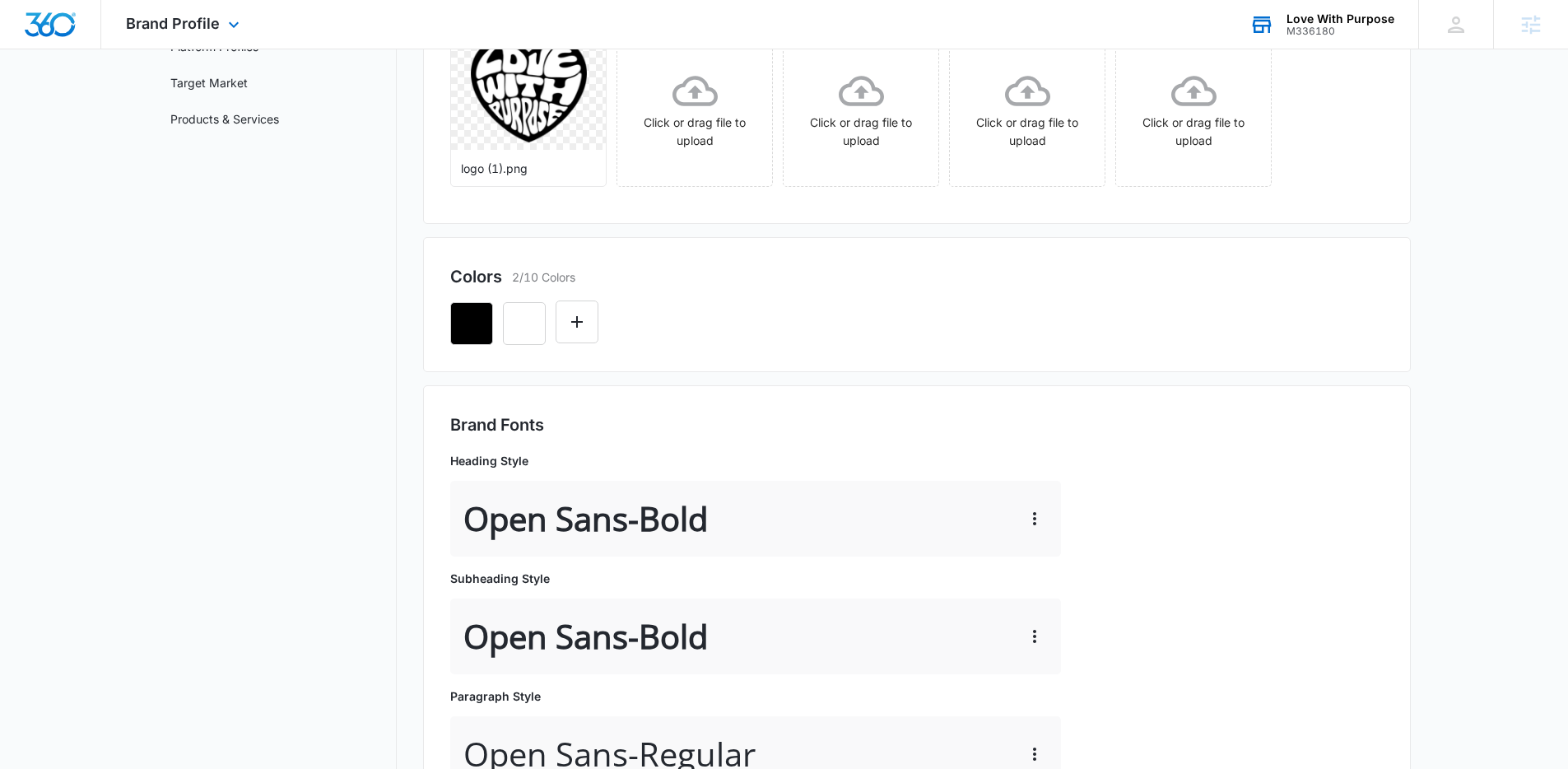
scroll to position [0, 0]
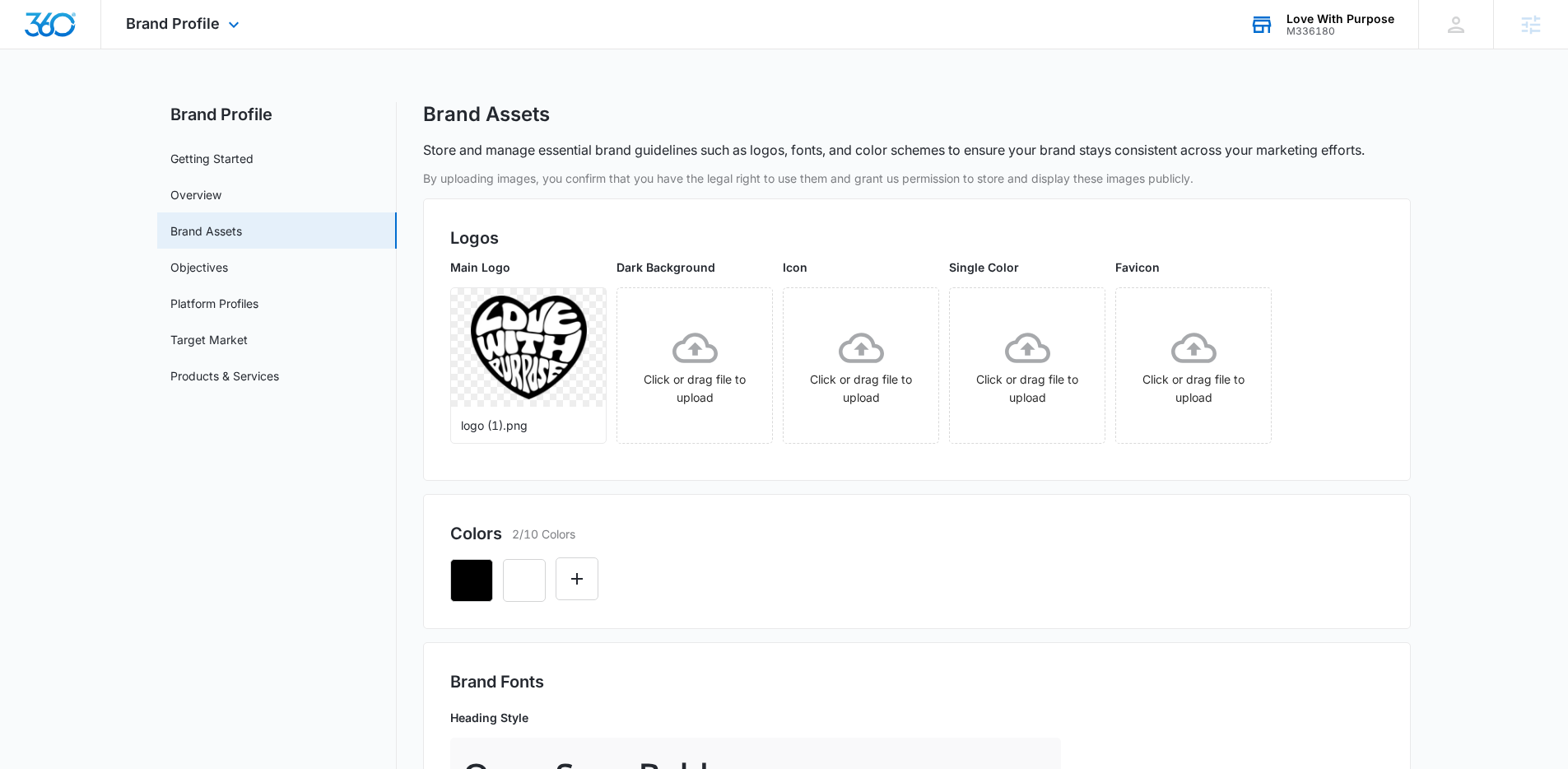
click at [243, 154] on link "Getting Started" at bounding box center [212, 159] width 83 height 18
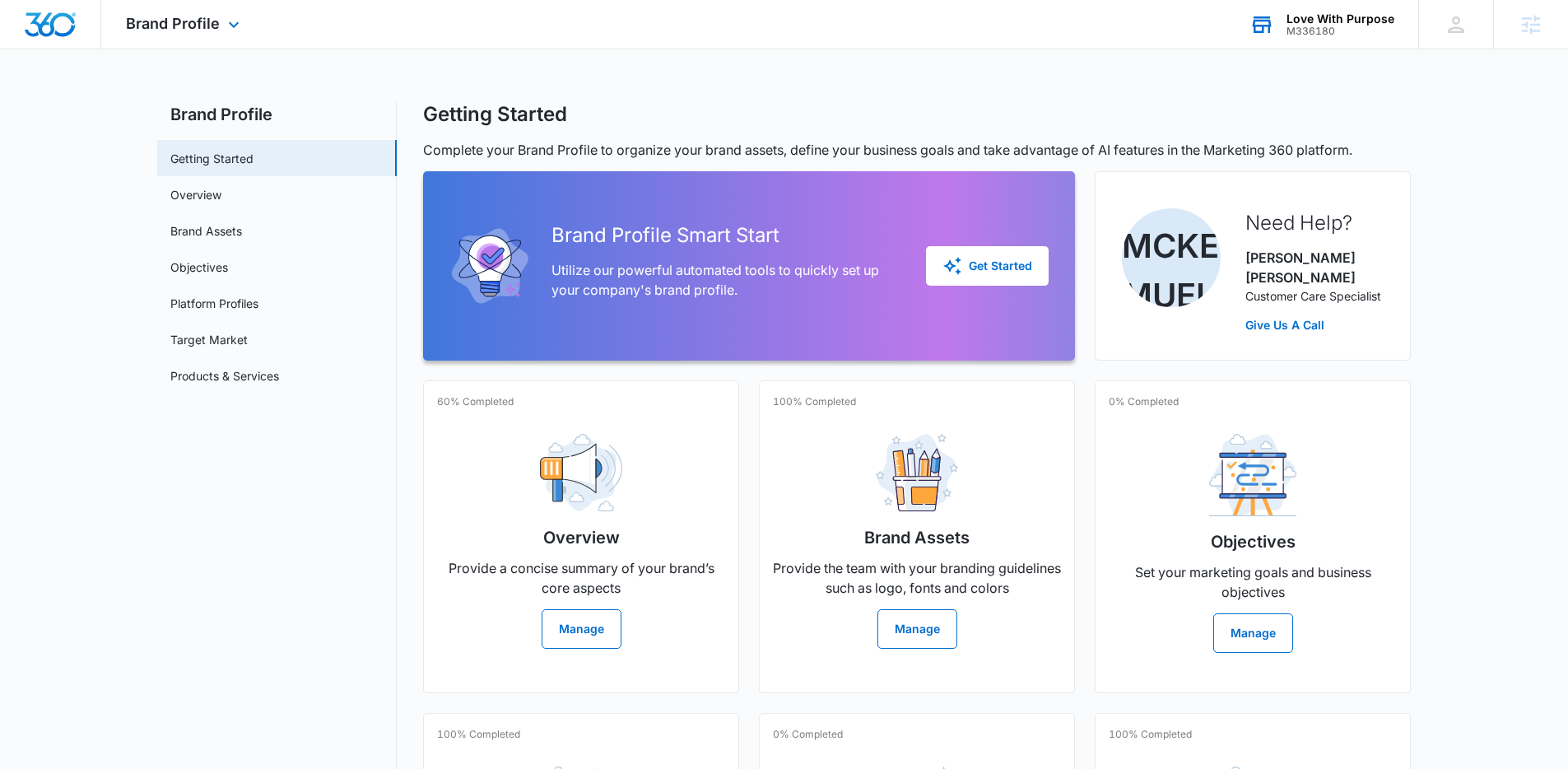
click at [1086, 128] on div "Getting Started Complete your Brand Profile to organize your brand assets, defi…" at bounding box center [916, 564] width 987 height 924
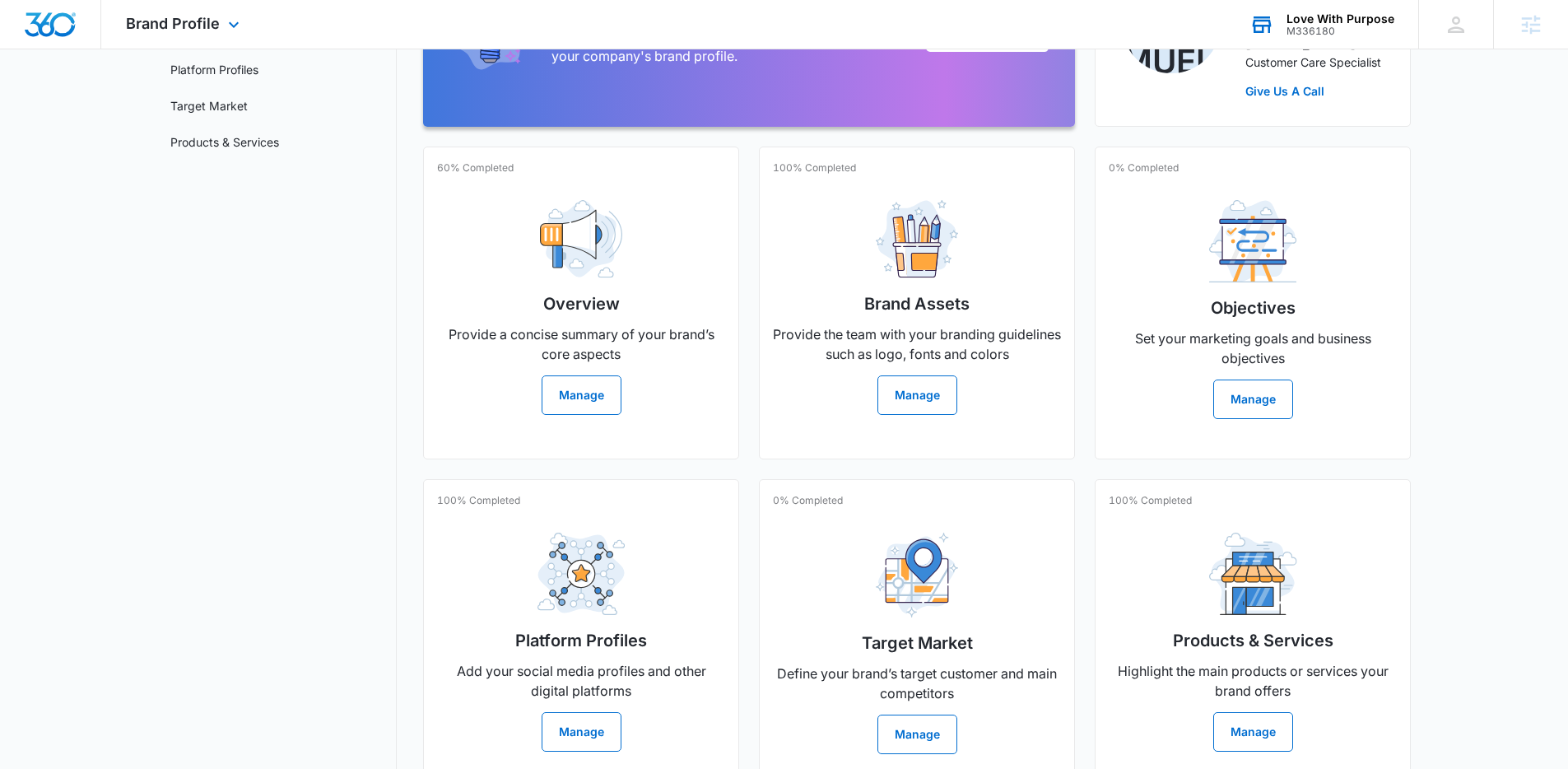
scroll to position [277, 0]
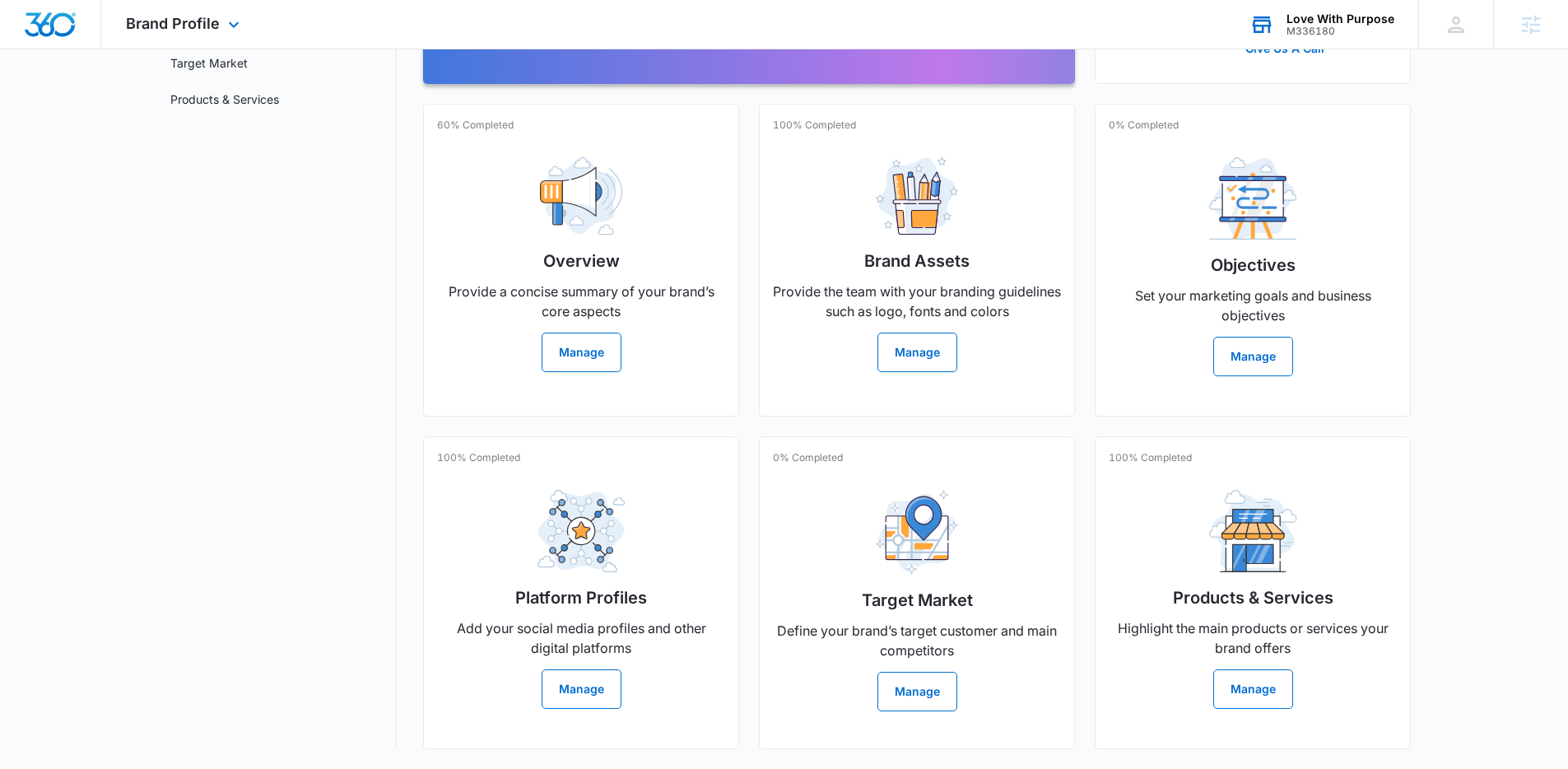
click at [1468, 284] on main "Brand Profile Getting Started Overview Brand Assets Objectives Platform Profile…" at bounding box center [784, 297] width 1568 height 943
click at [1467, 291] on main "Brand Profile Getting Started Overview Brand Assets Objectives Platform Profile…" at bounding box center [784, 297] width 1568 height 943
click at [1467, 290] on main "Brand Profile Getting Started Overview Brand Assets Objectives Platform Profile…" at bounding box center [784, 297] width 1568 height 943
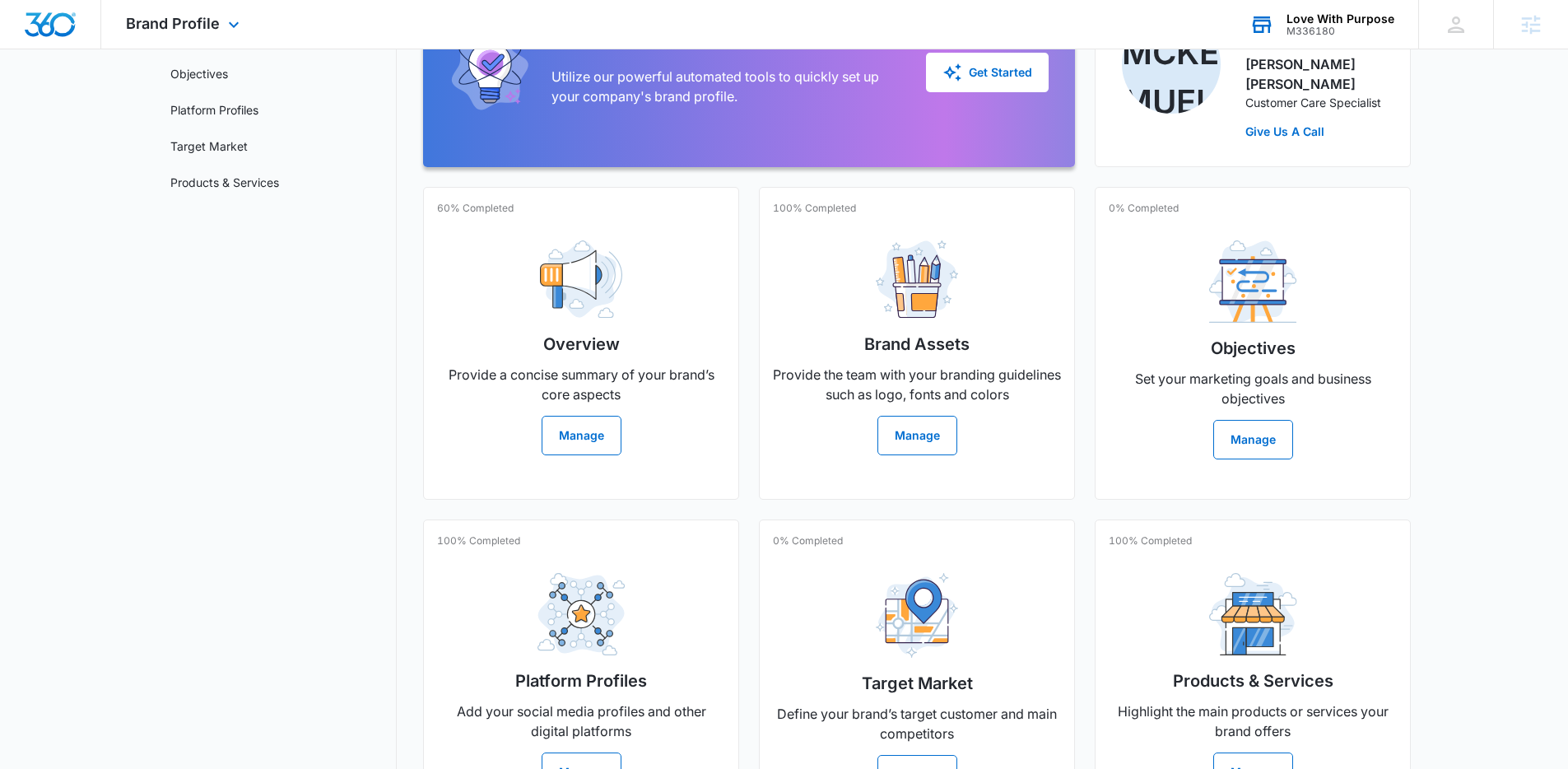
scroll to position [0, 0]
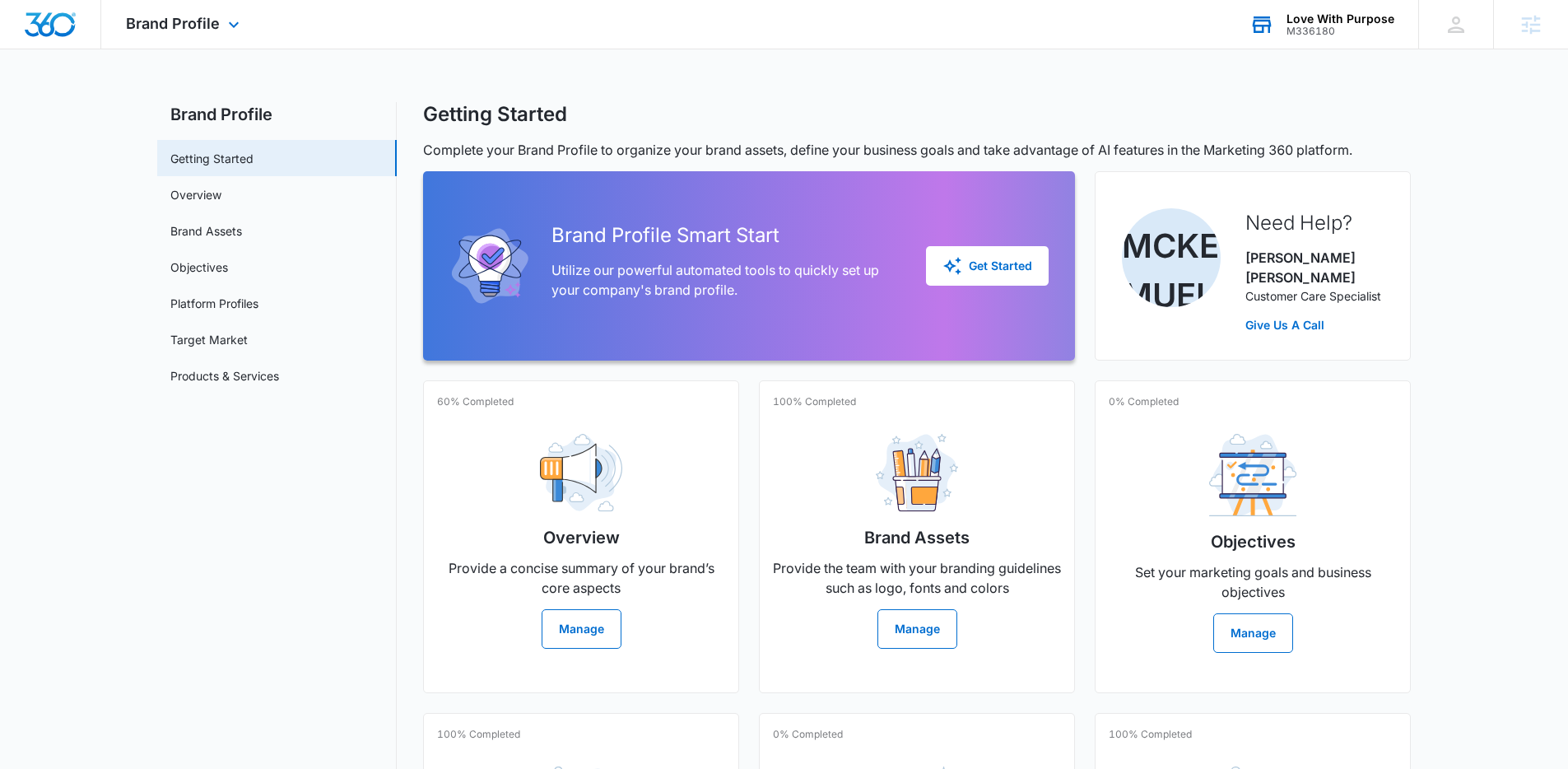
click at [31, 43] on div at bounding box center [50, 24] width 101 height 48
click at [37, 18] on img "Dashboard" at bounding box center [50, 25] width 53 height 25
